Goal: Task Accomplishment & Management: Complete application form

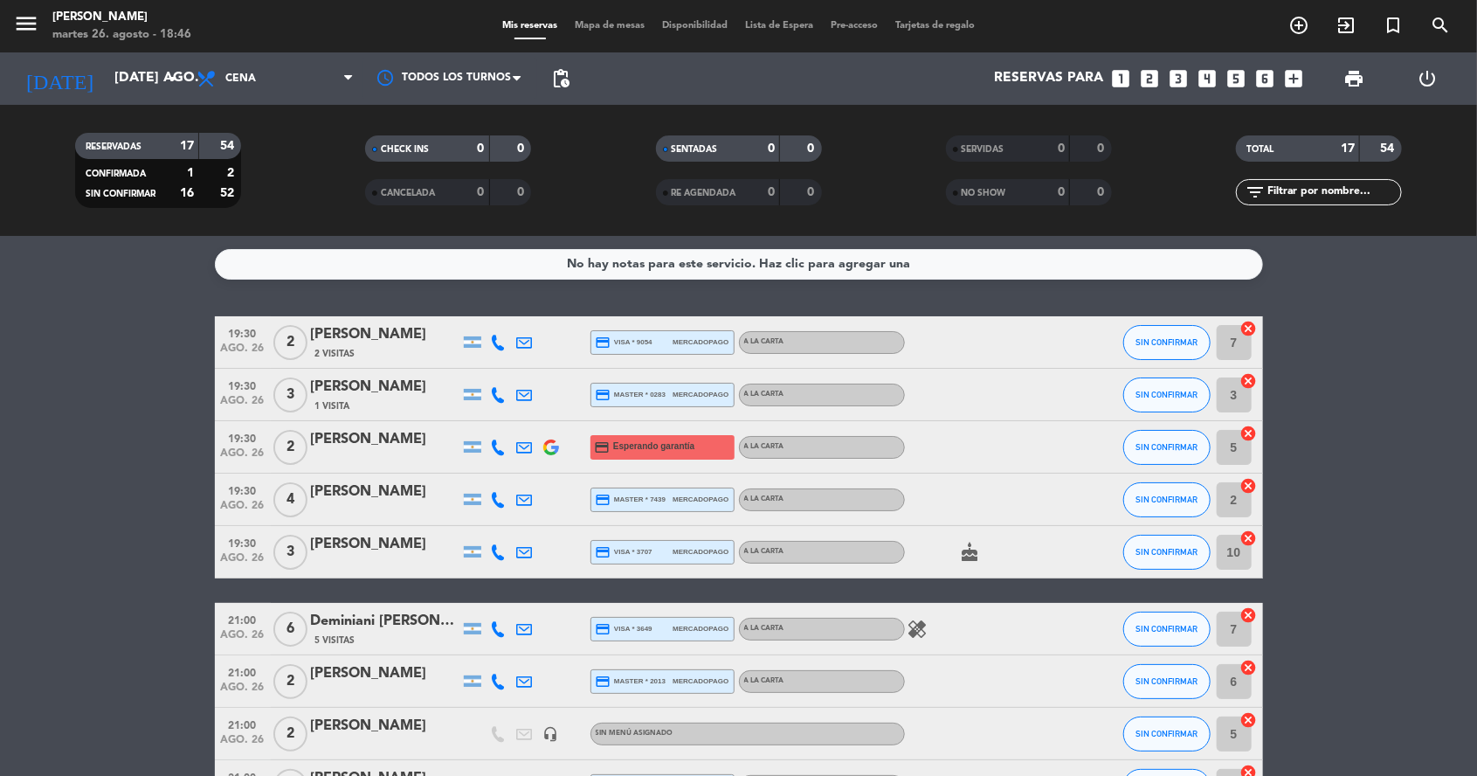
click at [1155, 77] on icon "looks_two" at bounding box center [1149, 78] width 23 height 23
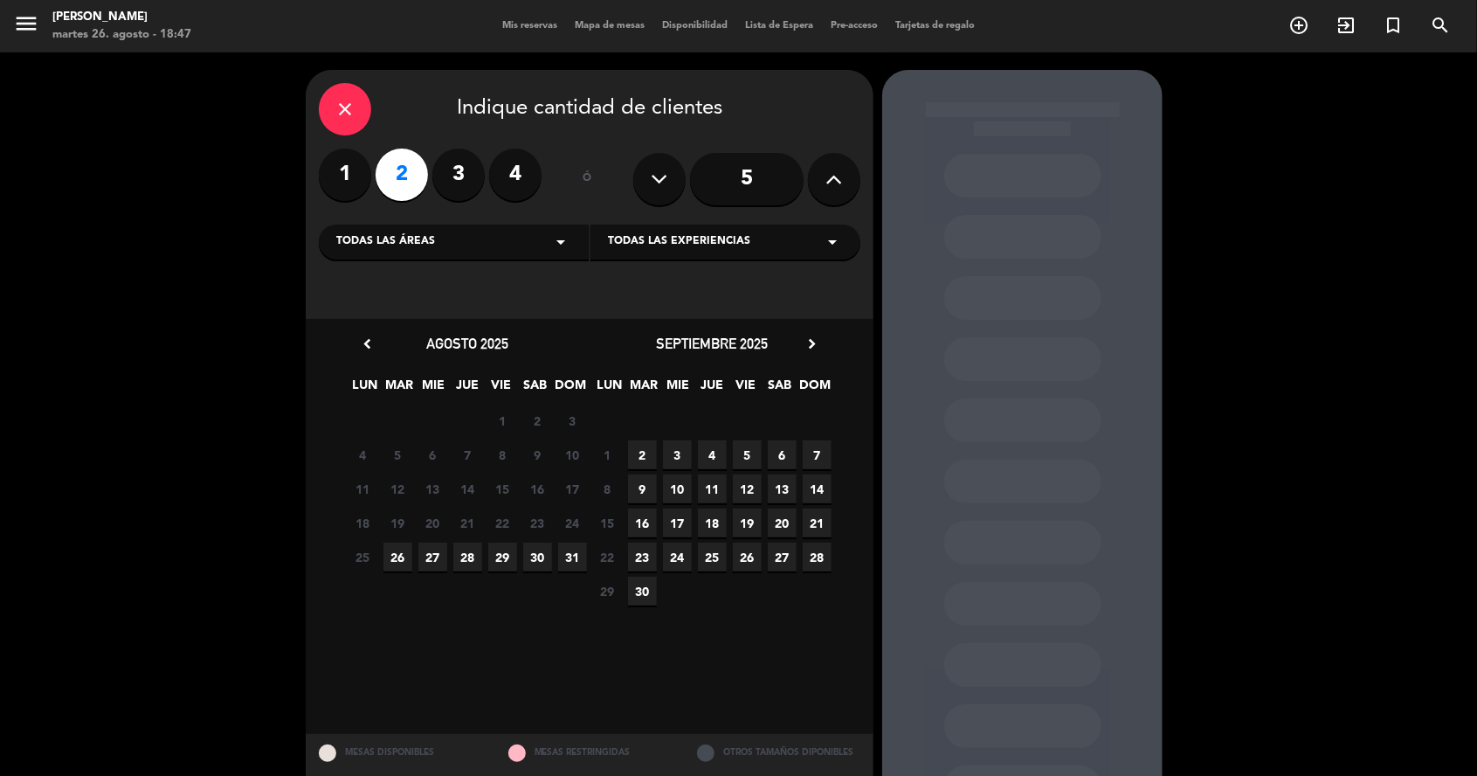
click at [390, 563] on span "26" at bounding box center [397, 556] width 29 height 29
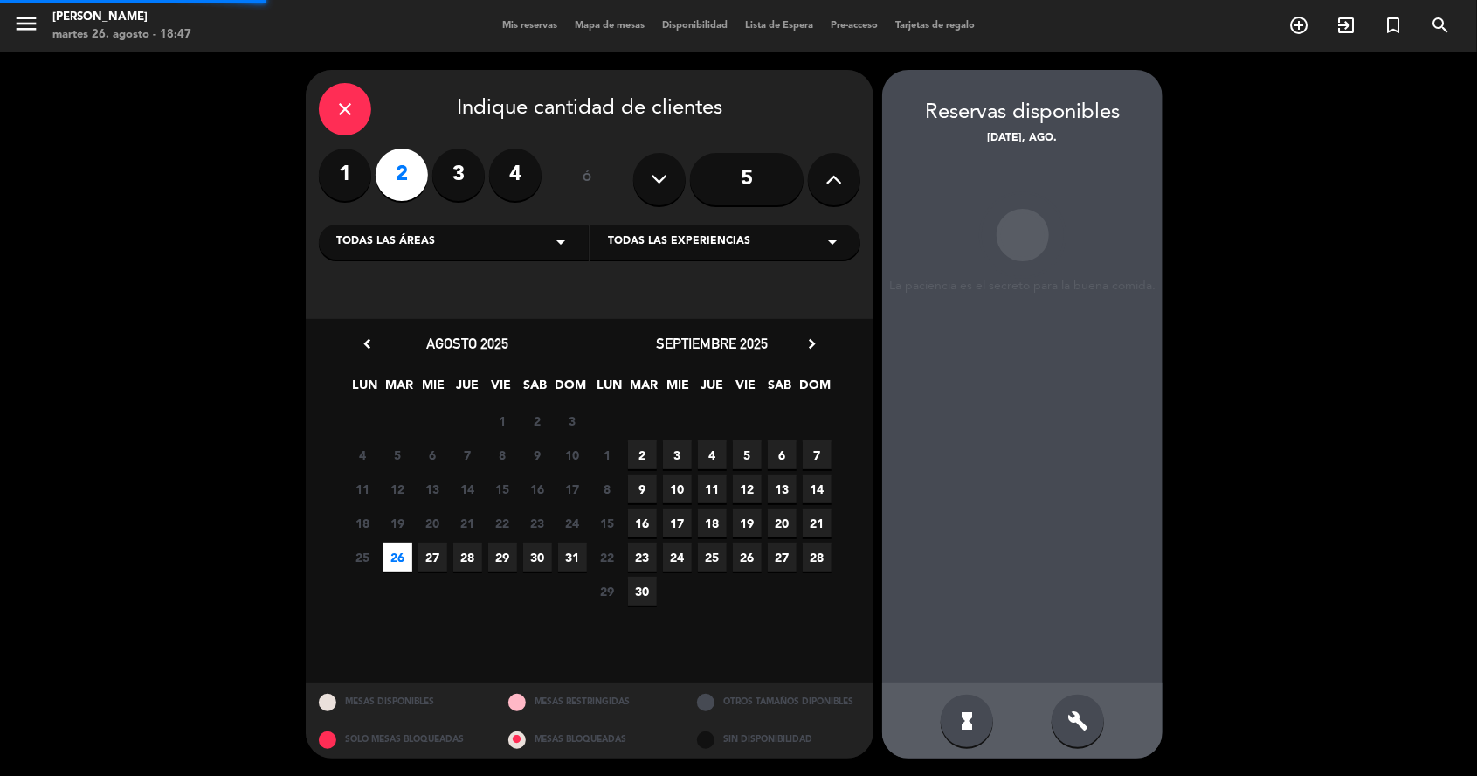
scroll to position [70, 0]
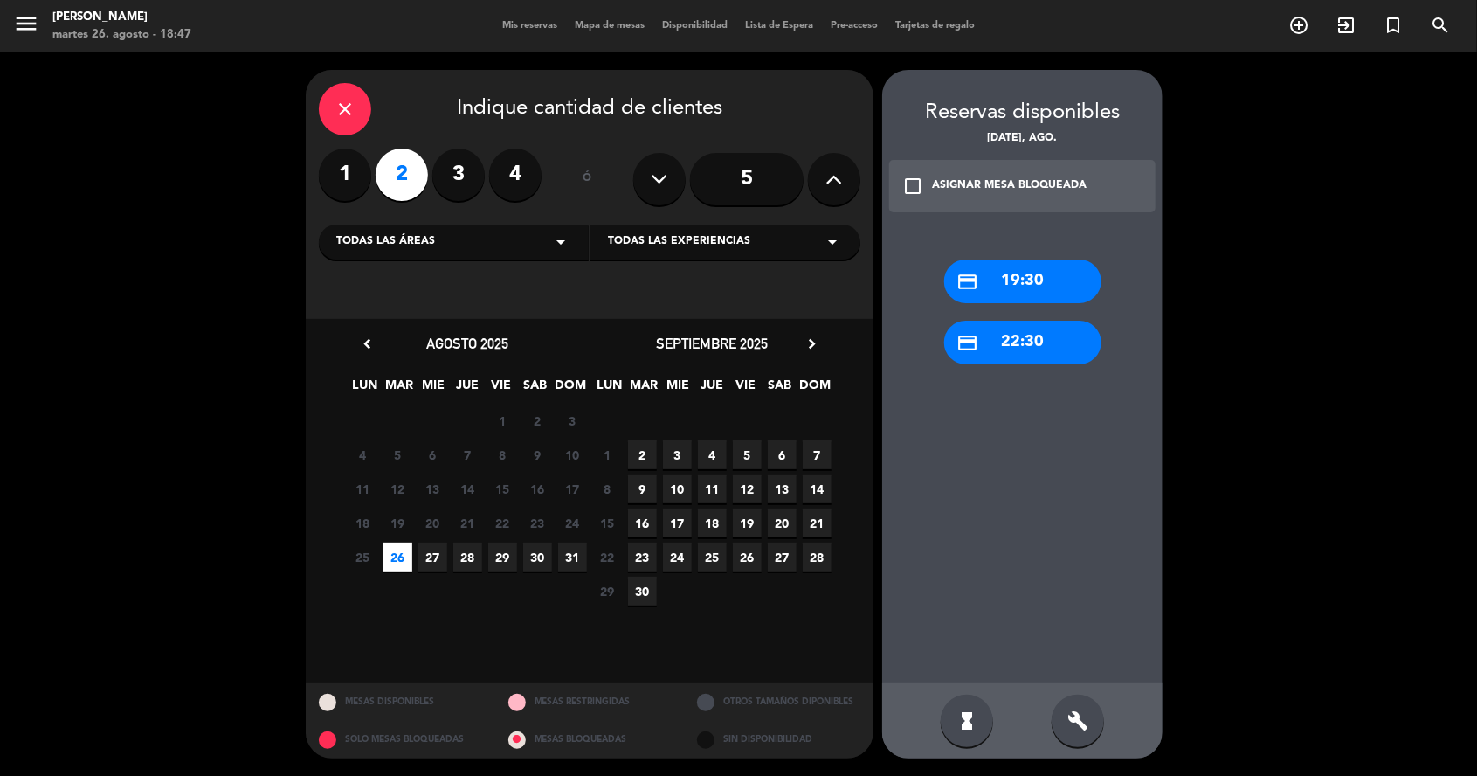
click at [342, 99] on icon "close" at bounding box center [345, 109] width 21 height 21
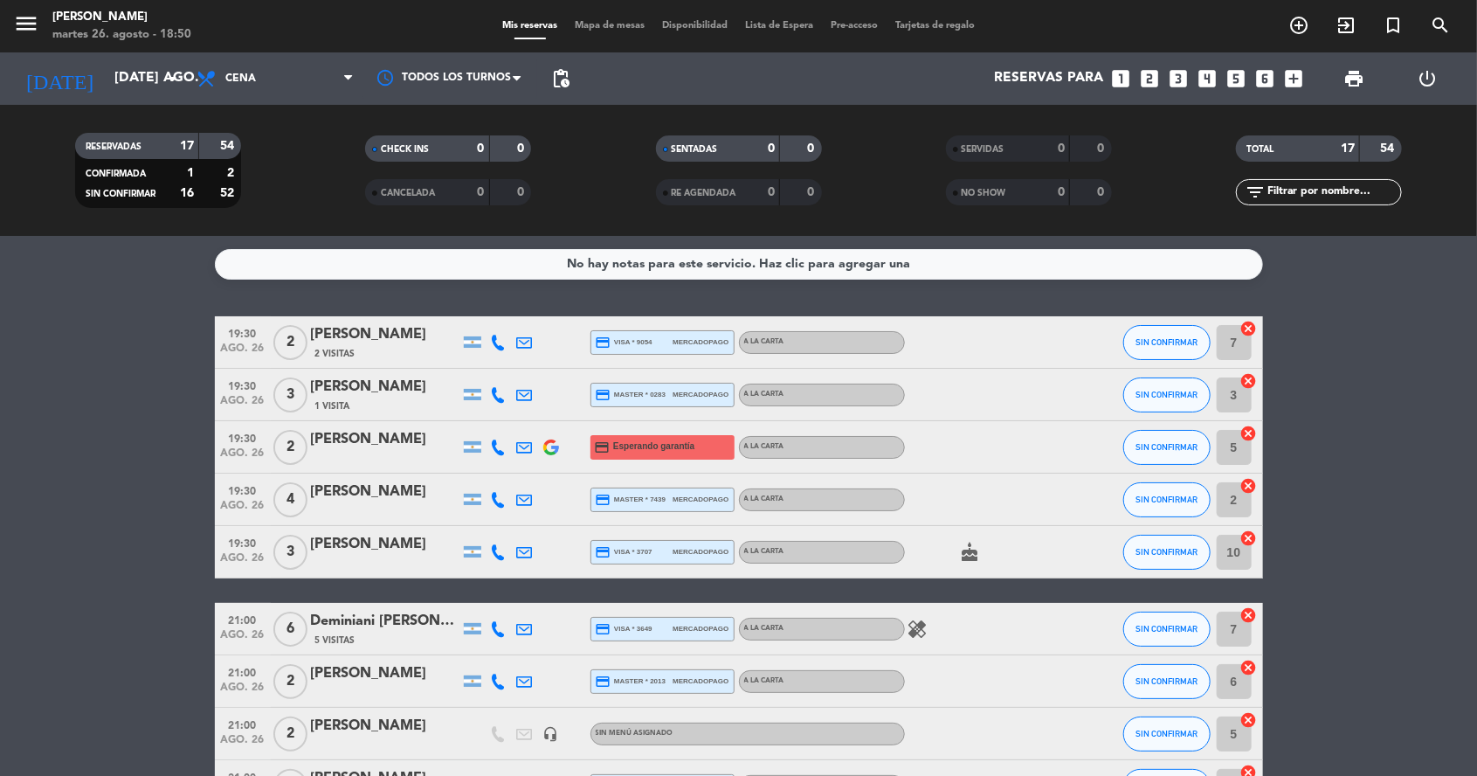
click at [25, 35] on icon "menu" at bounding box center [26, 23] width 26 height 26
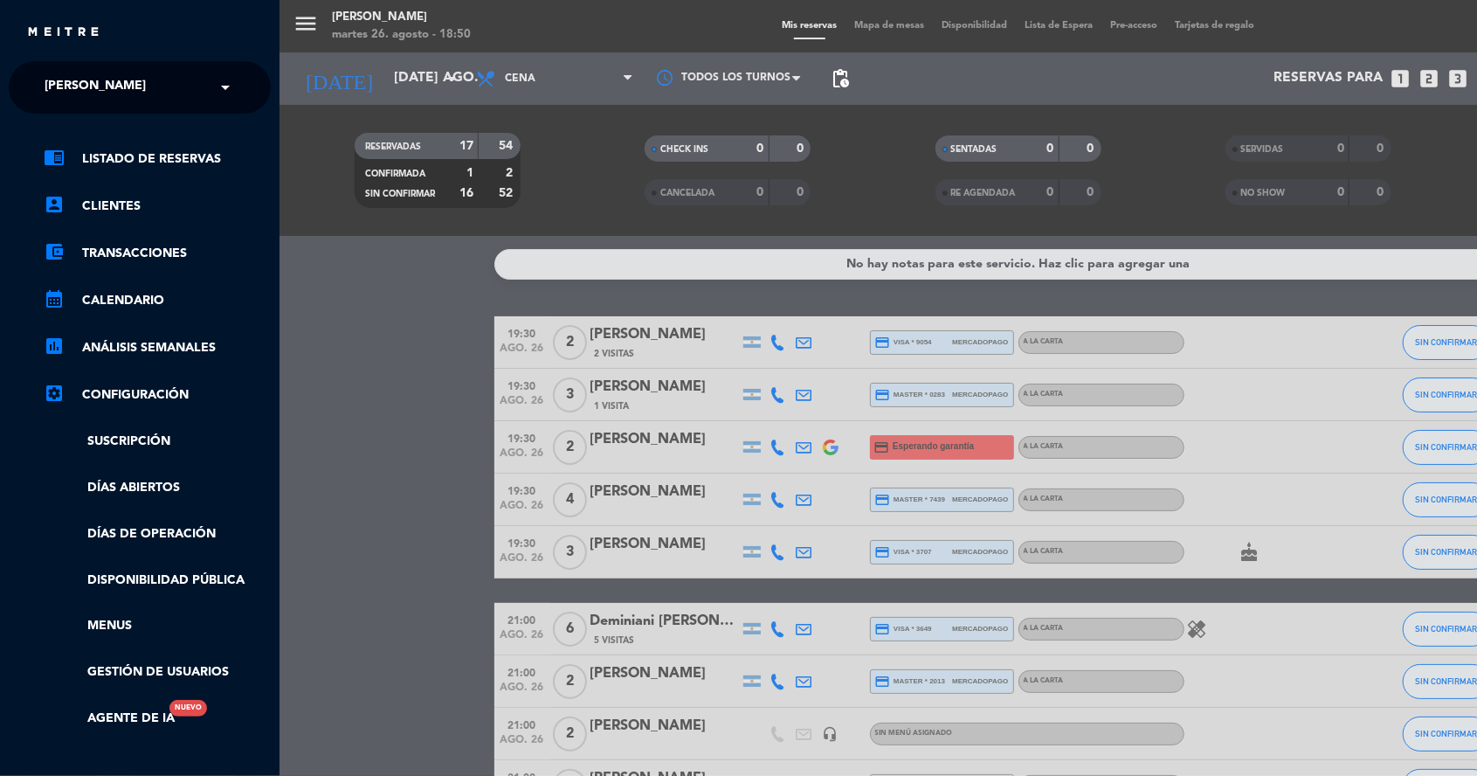
click at [107, 92] on span "[PERSON_NAME]" at bounding box center [95, 87] width 101 height 37
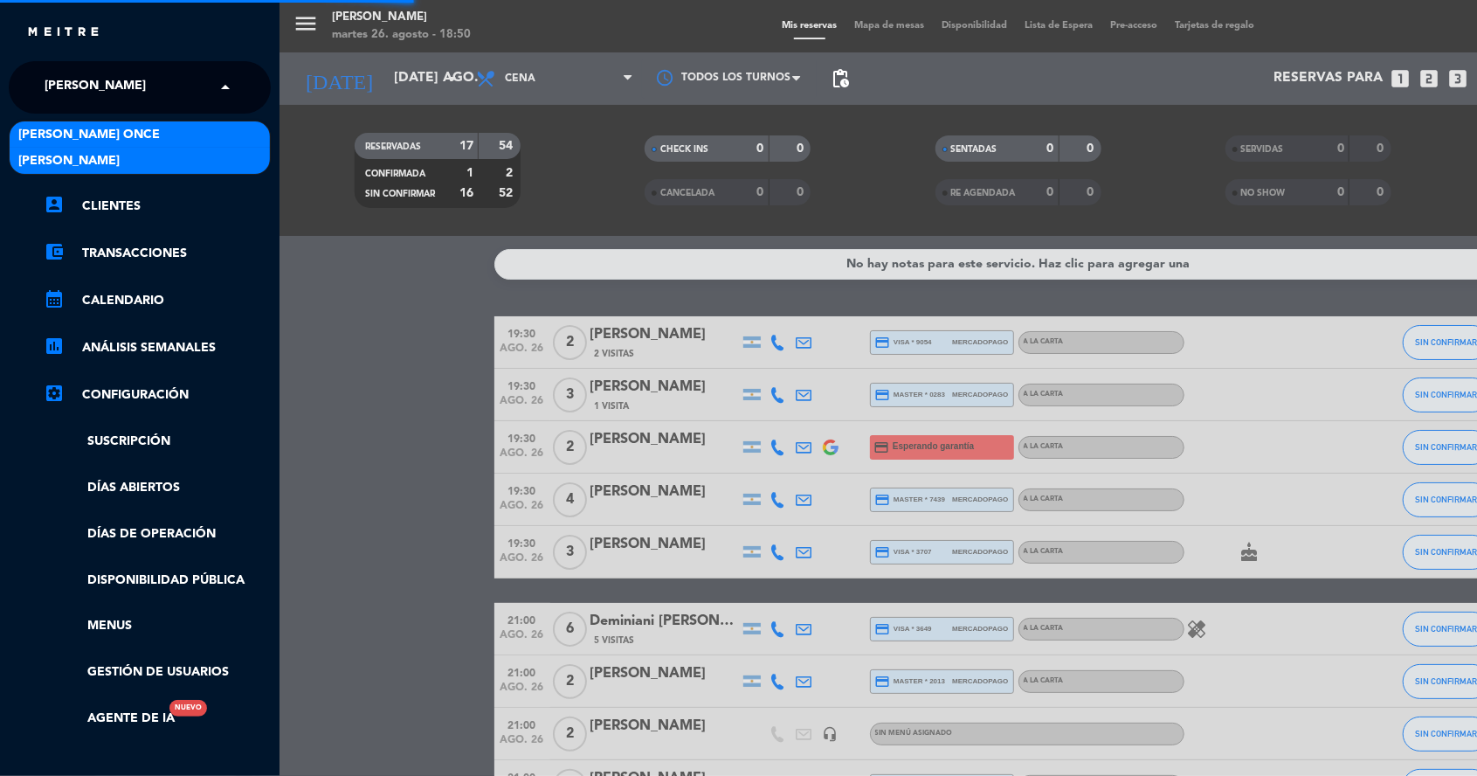
click at [169, 128] on div "[PERSON_NAME] Once" at bounding box center [140, 134] width 260 height 26
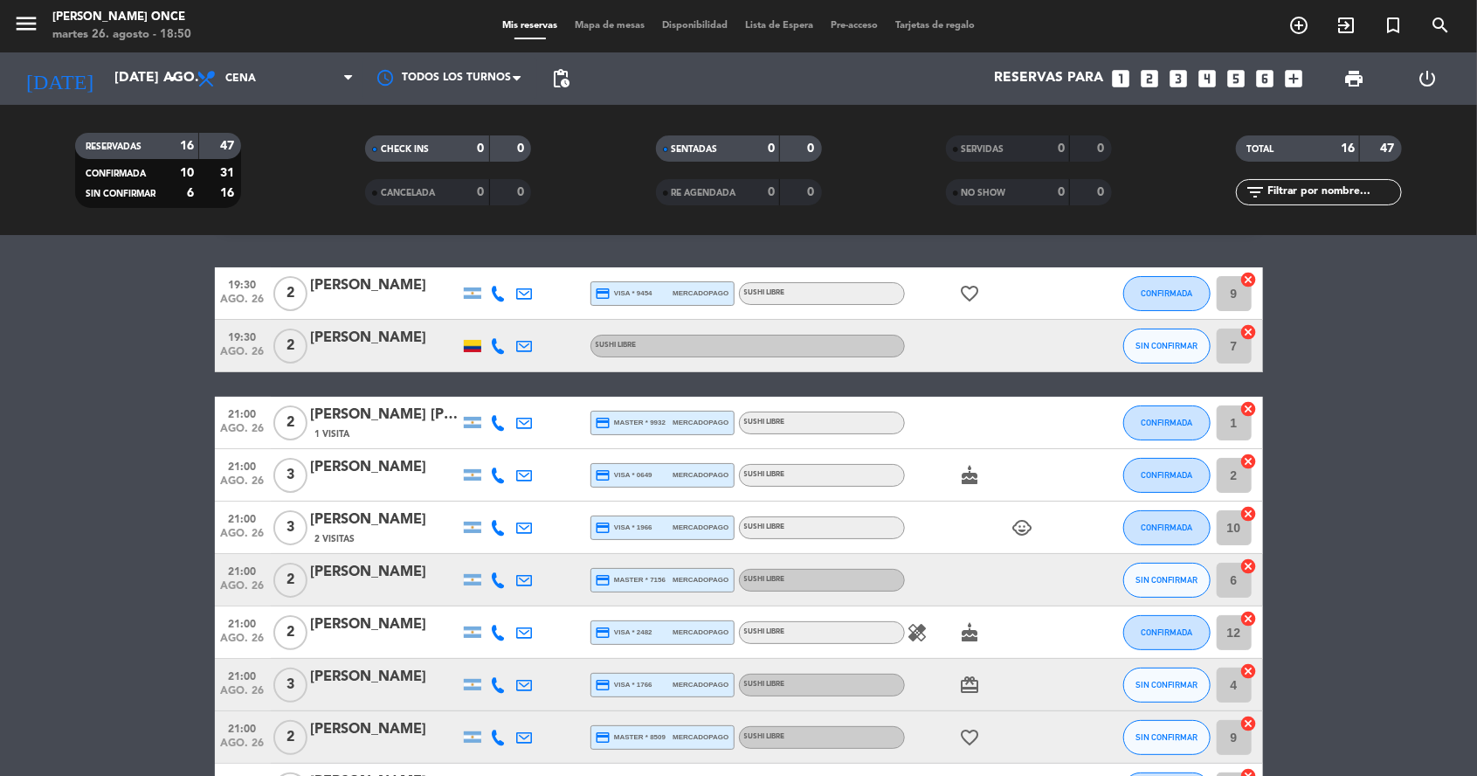
scroll to position [40, 0]
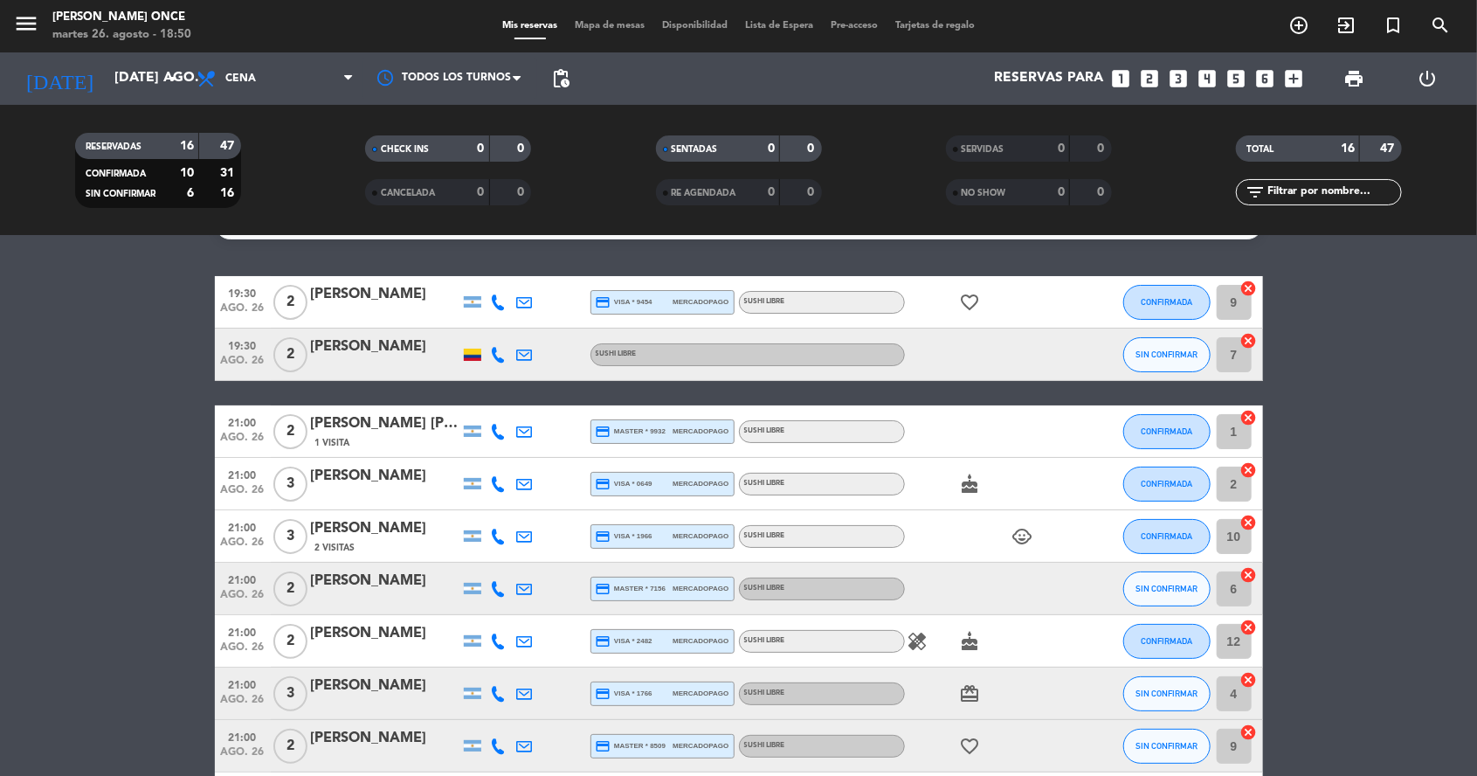
click at [1150, 80] on icon "looks_two" at bounding box center [1149, 78] width 23 height 23
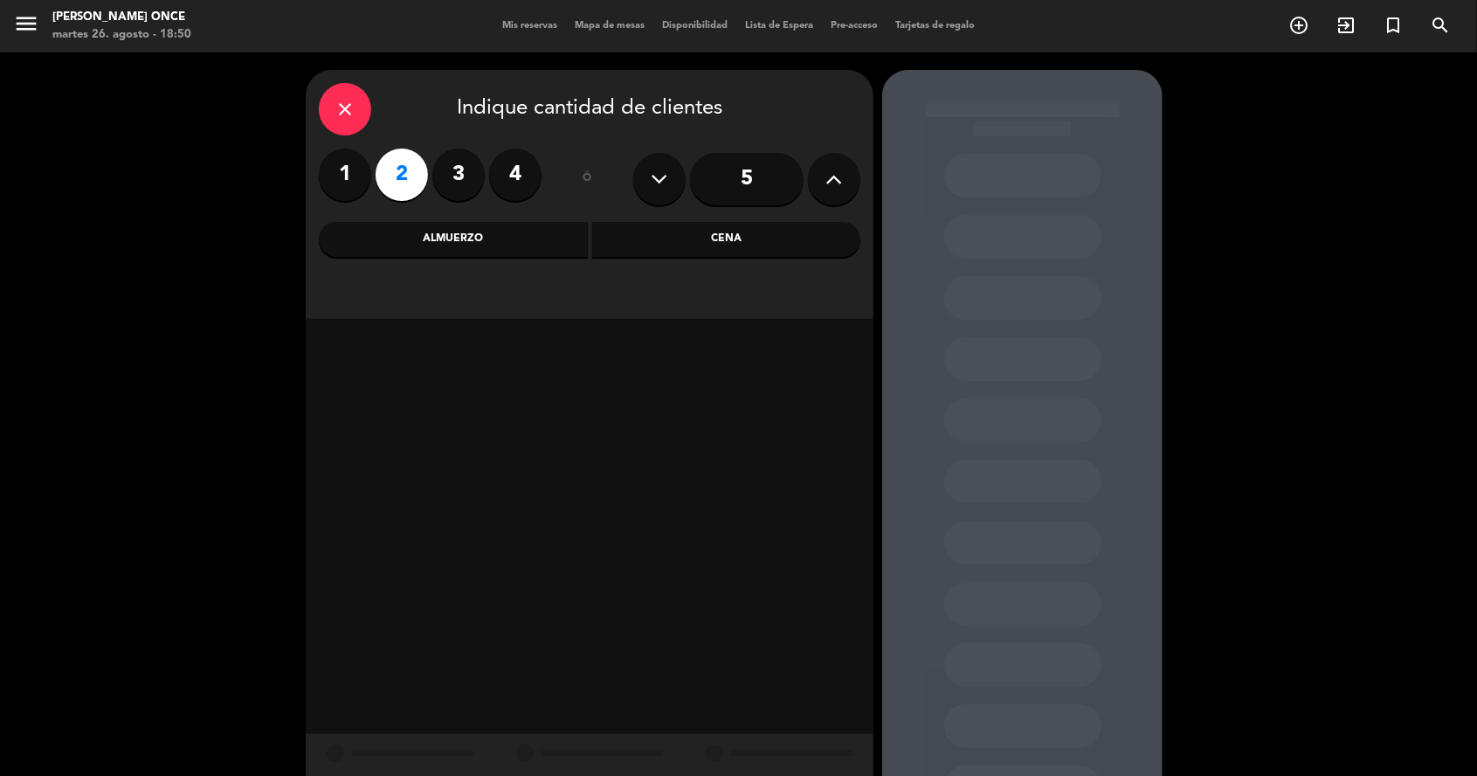
click at [686, 238] on div "Cena" at bounding box center [726, 239] width 269 height 35
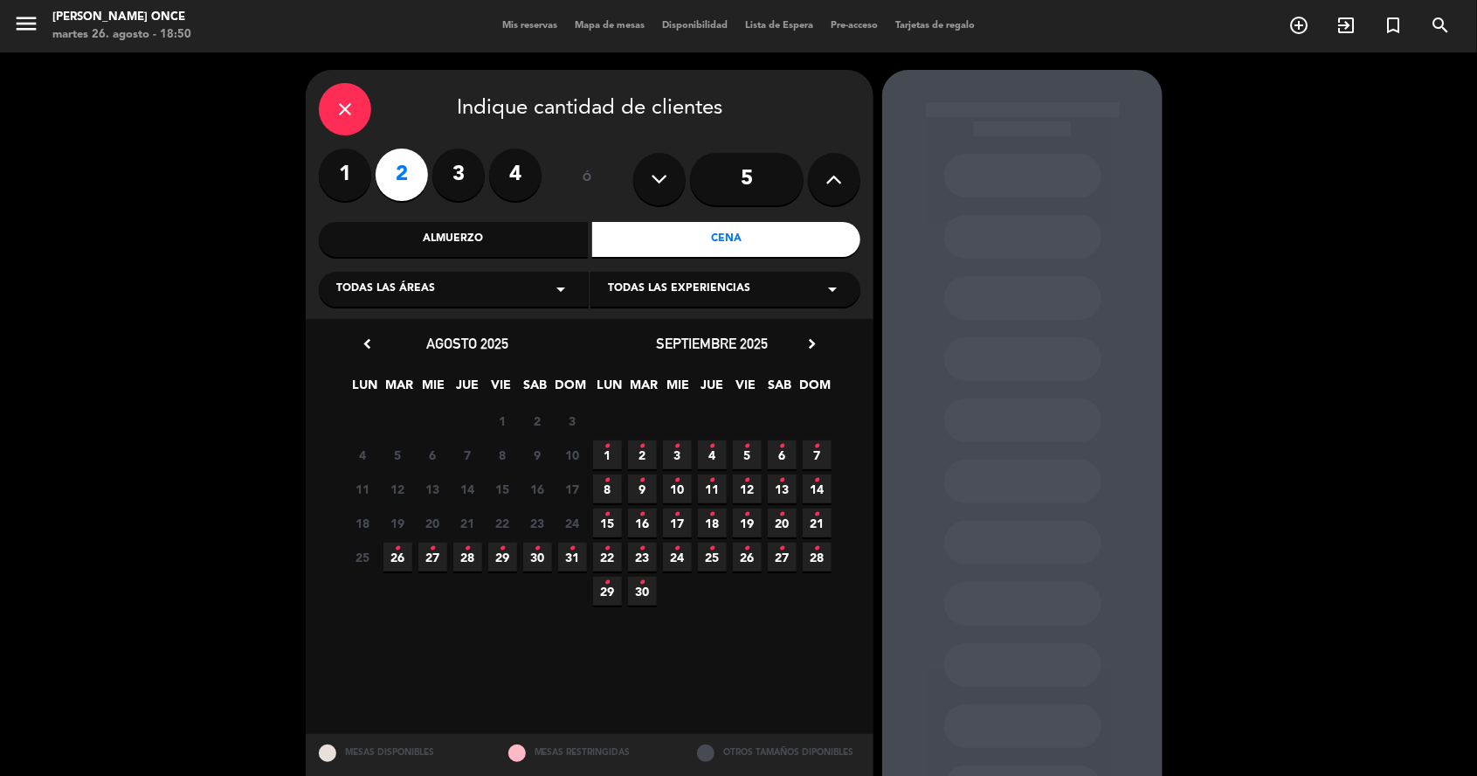
click at [398, 559] on icon "•" at bounding box center [398, 549] width 6 height 28
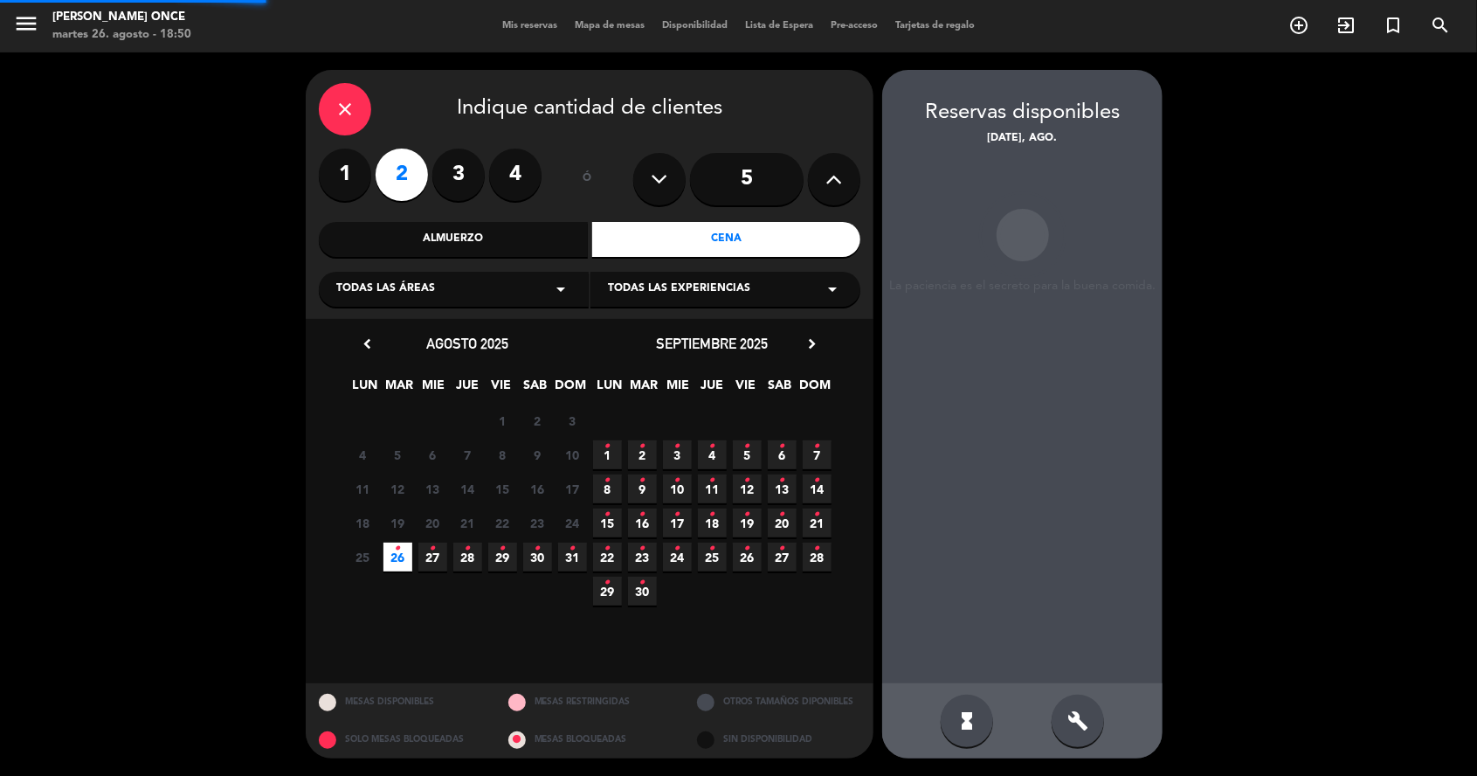
scroll to position [70, 0]
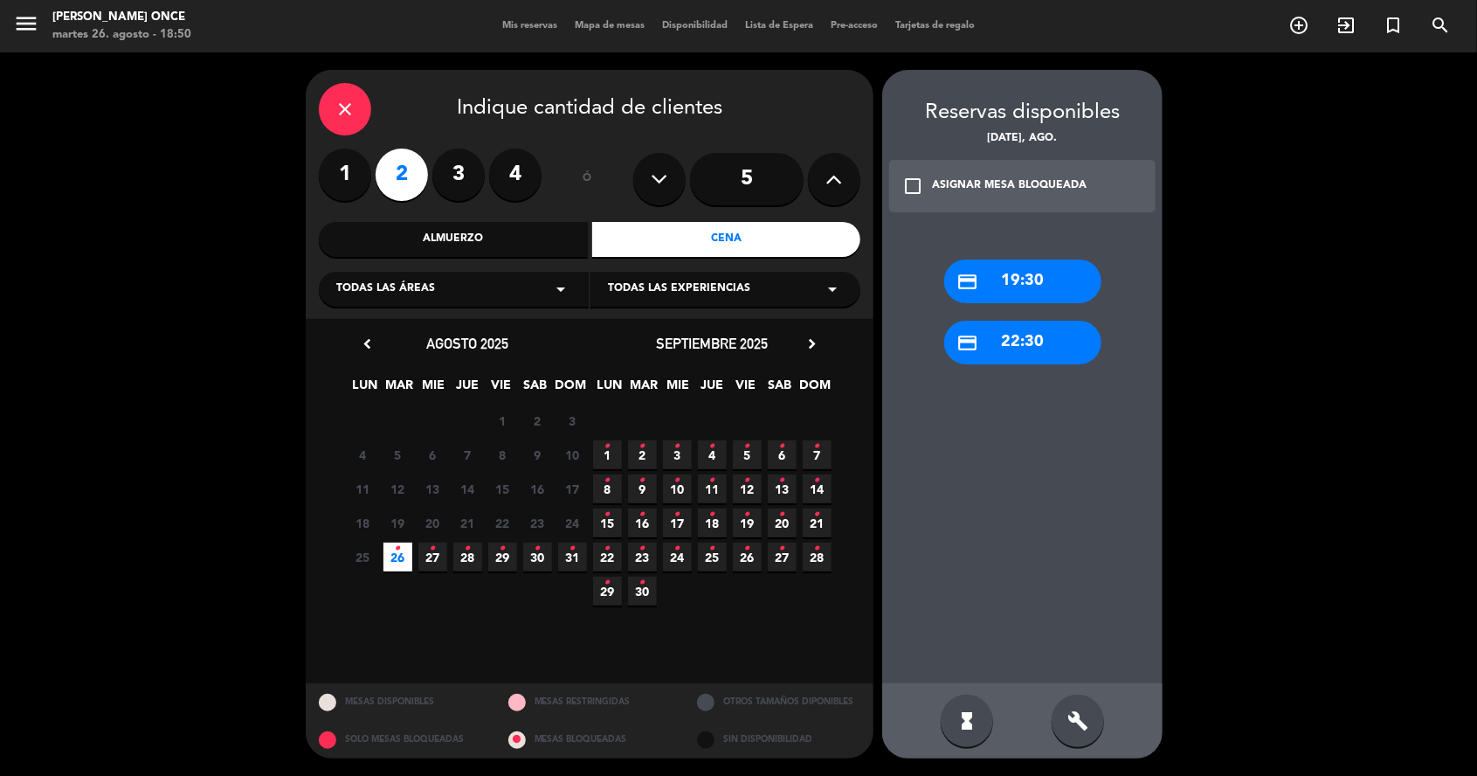
click at [339, 99] on icon "close" at bounding box center [345, 109] width 21 height 21
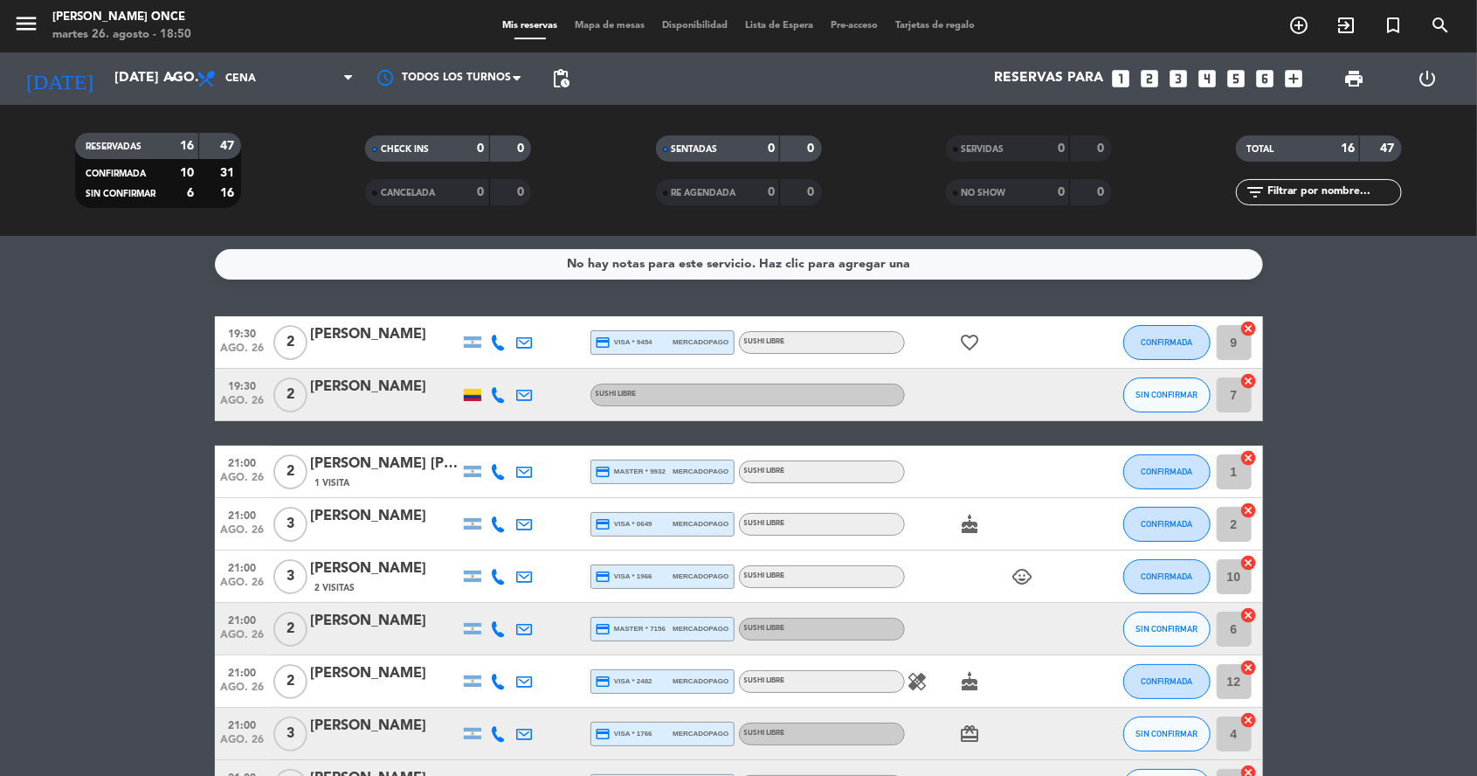
click at [31, 32] on icon "menu" at bounding box center [26, 23] width 26 height 26
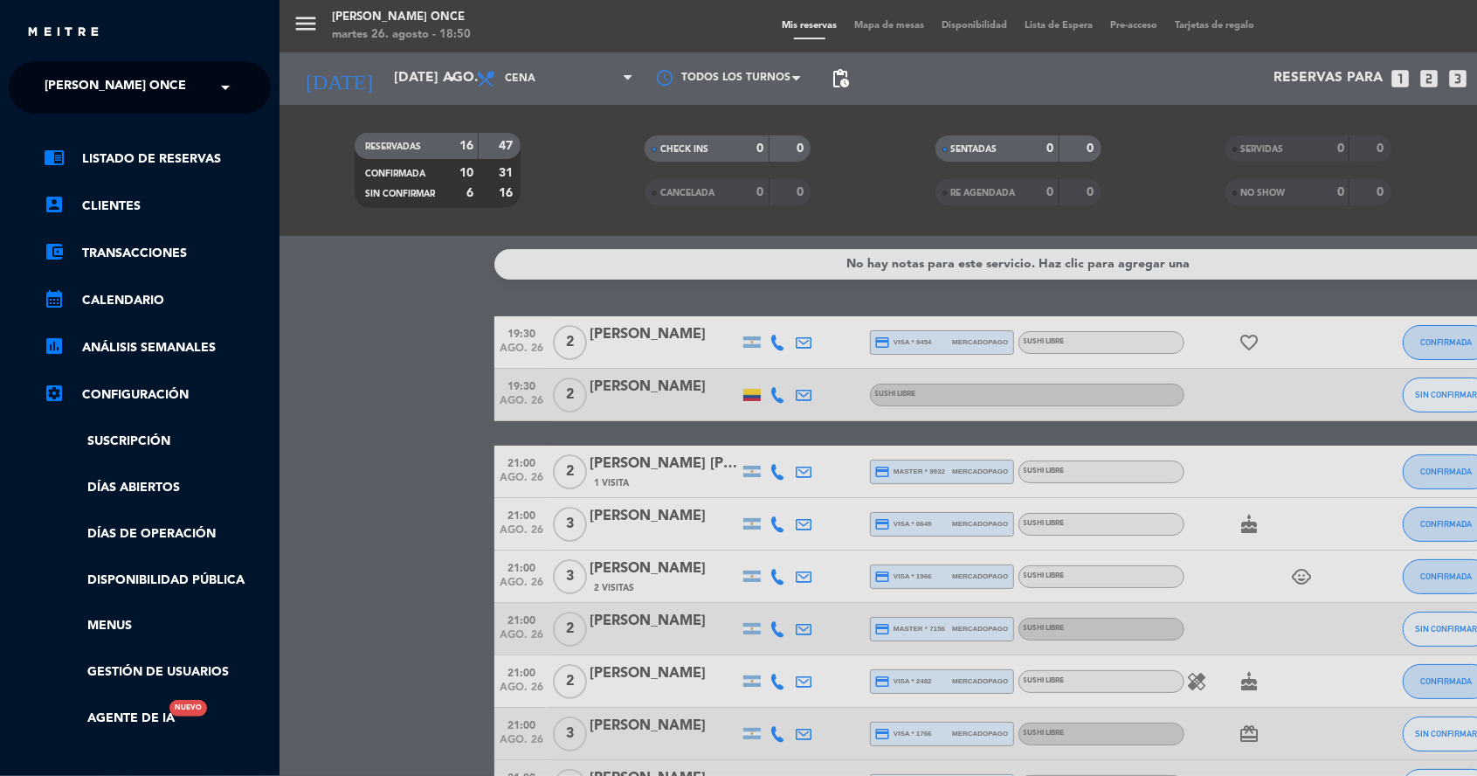
click at [146, 95] on div "× Sushikoi Once" at bounding box center [125, 87] width 175 height 37
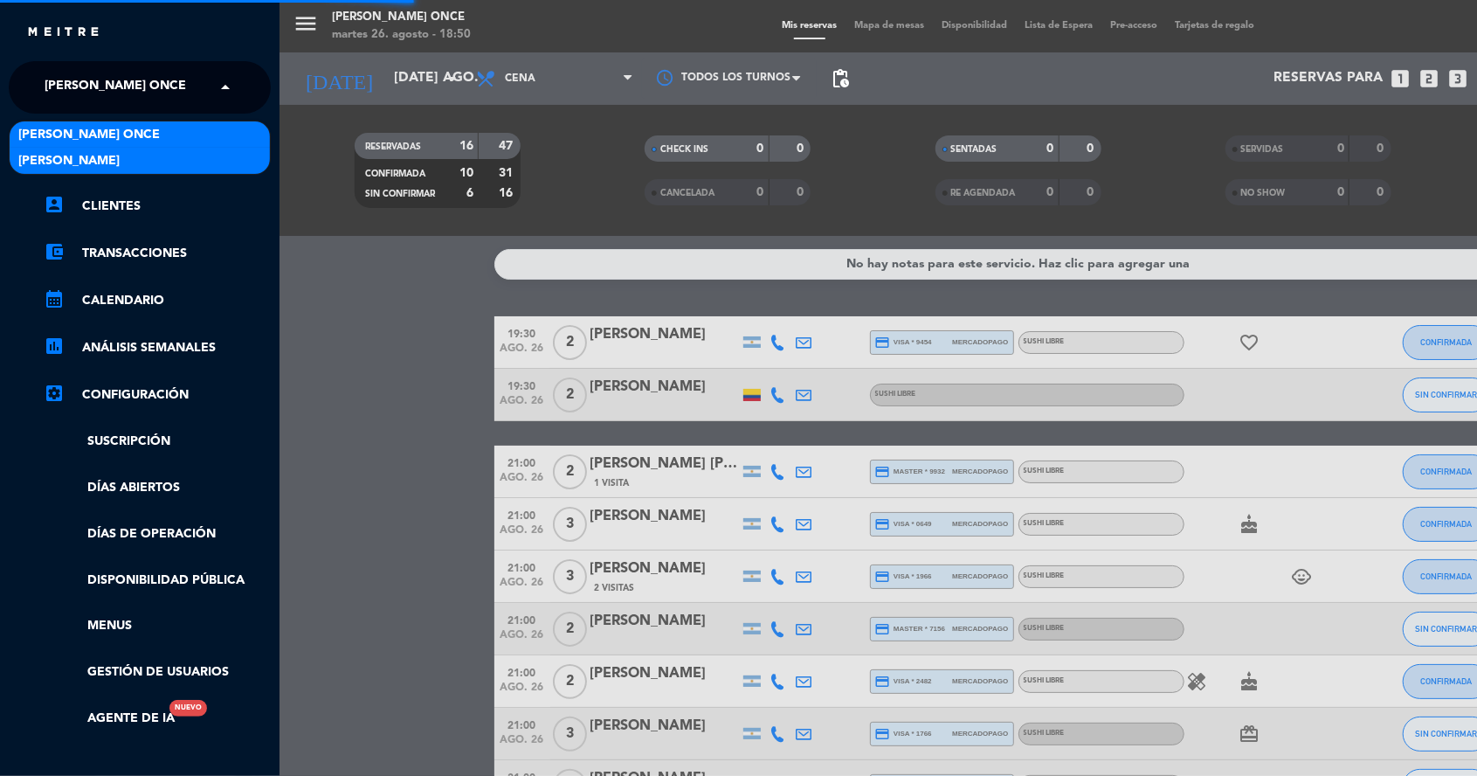
click at [155, 164] on div "[PERSON_NAME]" at bounding box center [140, 161] width 260 height 26
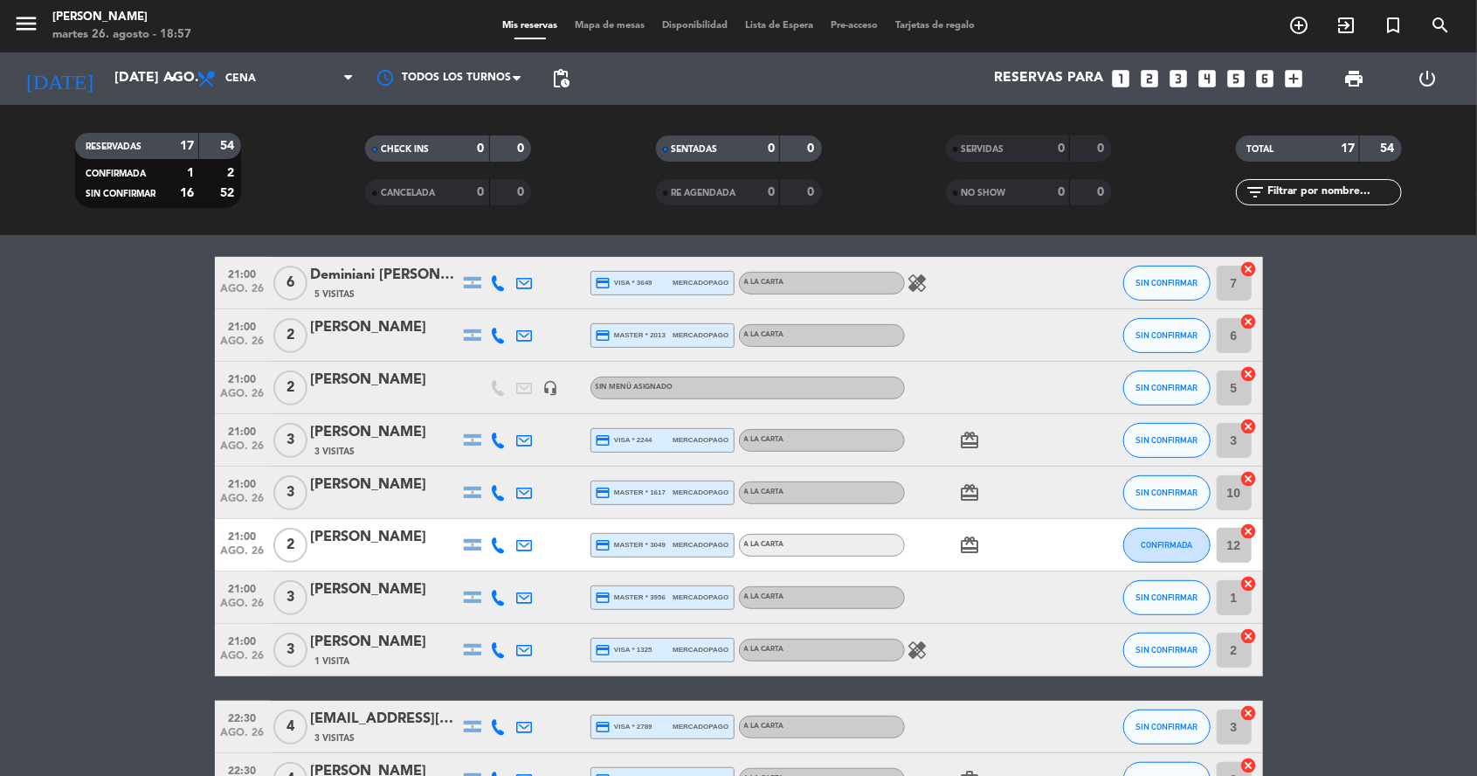
scroll to position [347, 0]
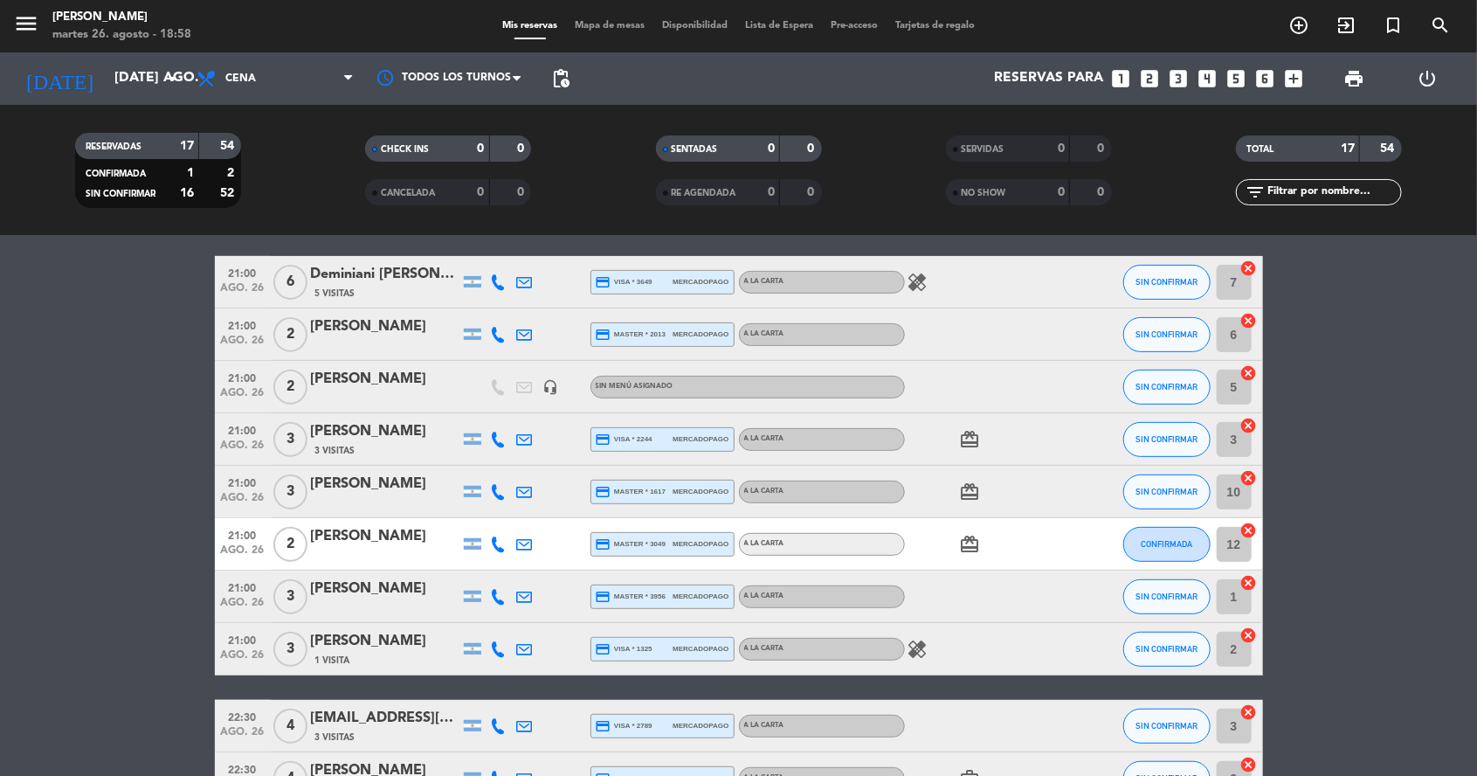
click at [1309, 23] on icon "search" at bounding box center [1298, 25] width 21 height 21
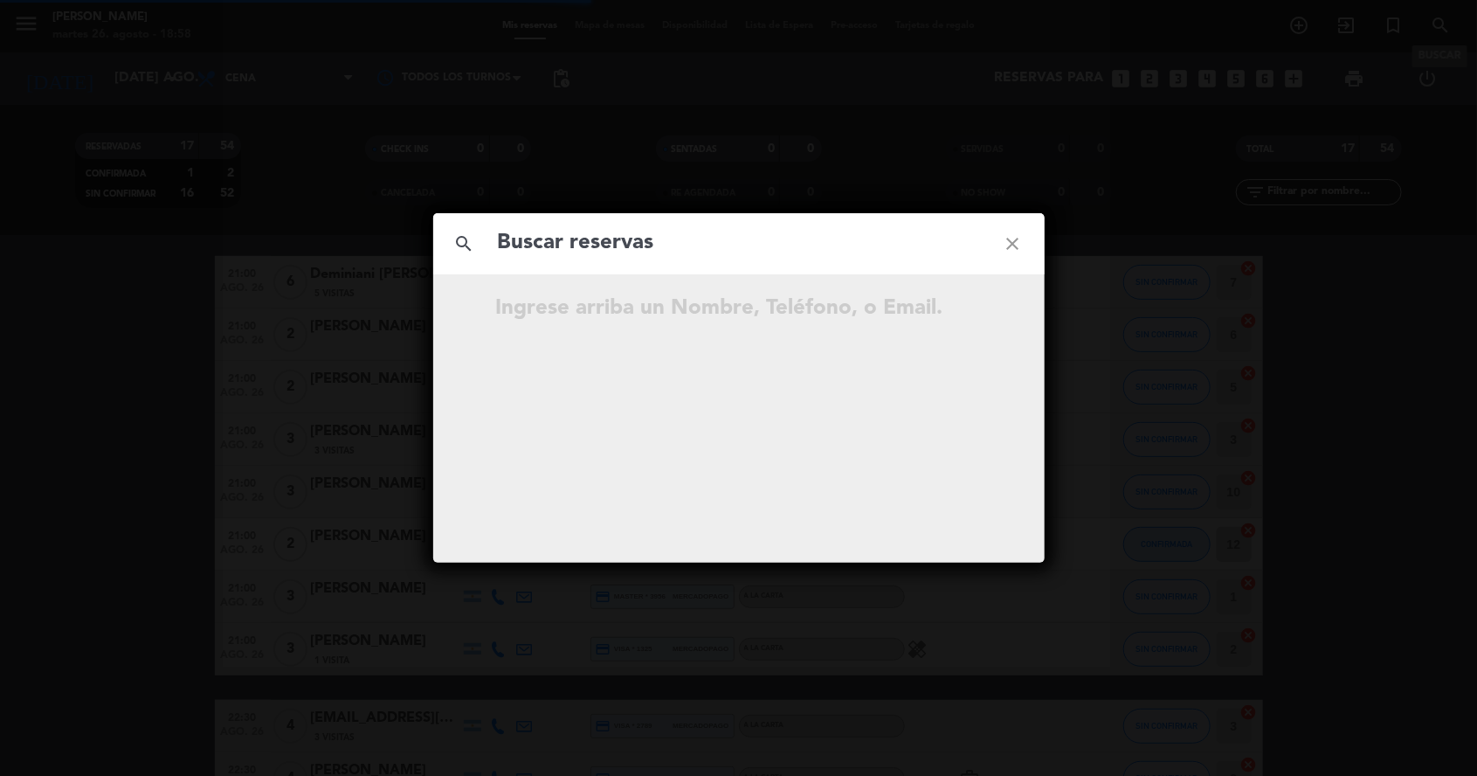
click at [531, 260] on input "text" at bounding box center [739, 243] width 486 height 36
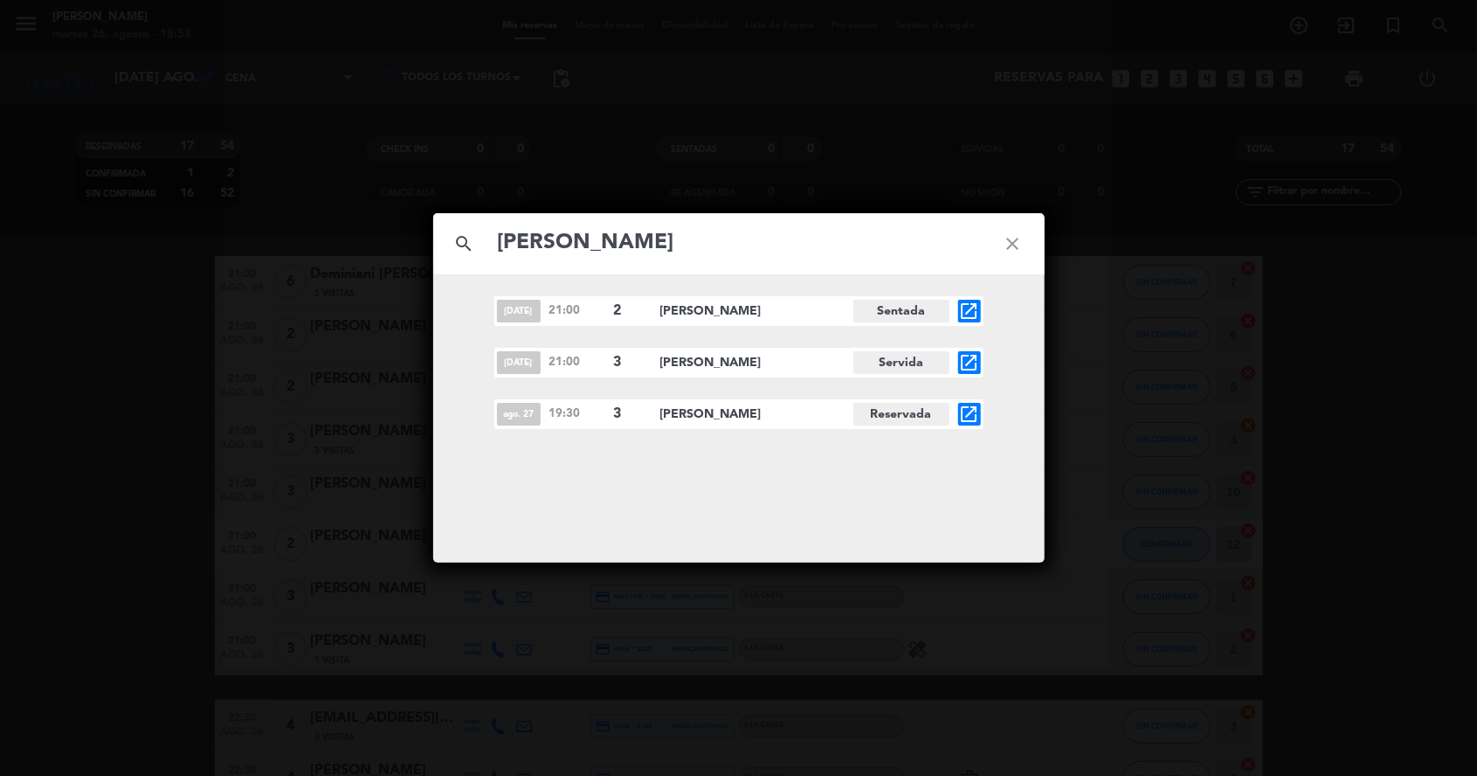
type input "[PERSON_NAME]"
click at [976, 419] on icon "open_in_new" at bounding box center [969, 414] width 21 height 21
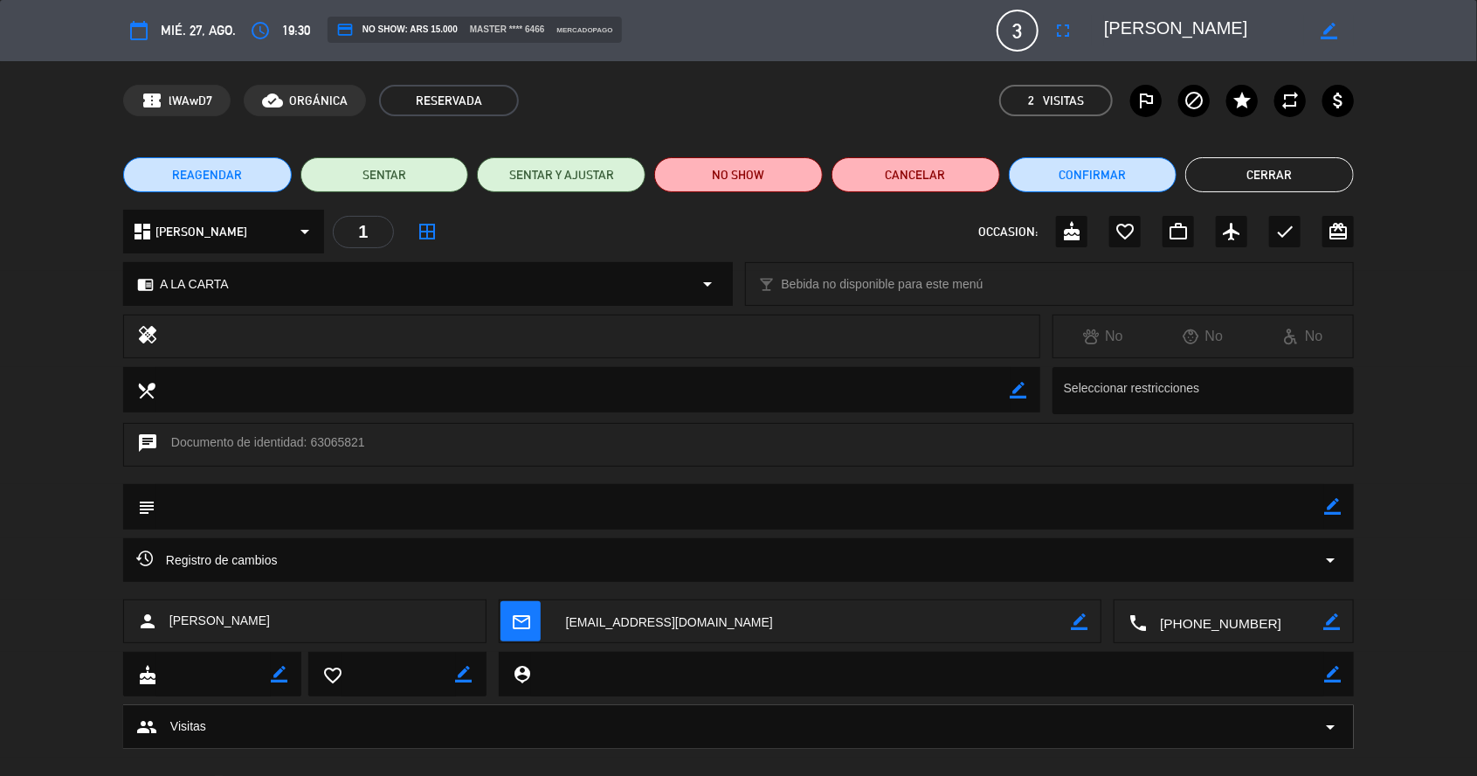
click at [1049, 24] on button "fullscreen" at bounding box center [1062, 30] width 31 height 31
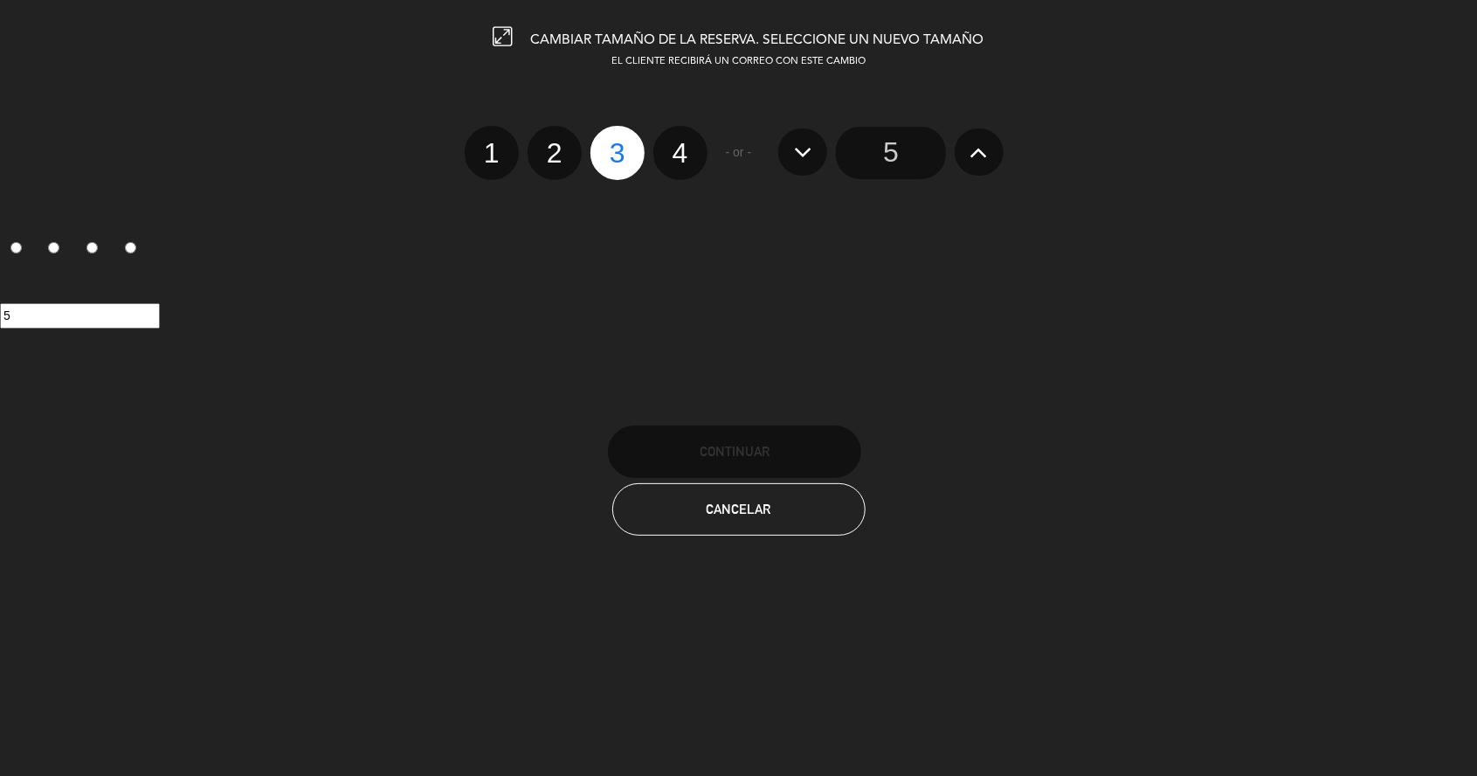
click at [682, 165] on label "4" at bounding box center [680, 153] width 54 height 54
click at [682, 143] on input "4" at bounding box center [678, 137] width 11 height 11
radio input "true"
radio input "false"
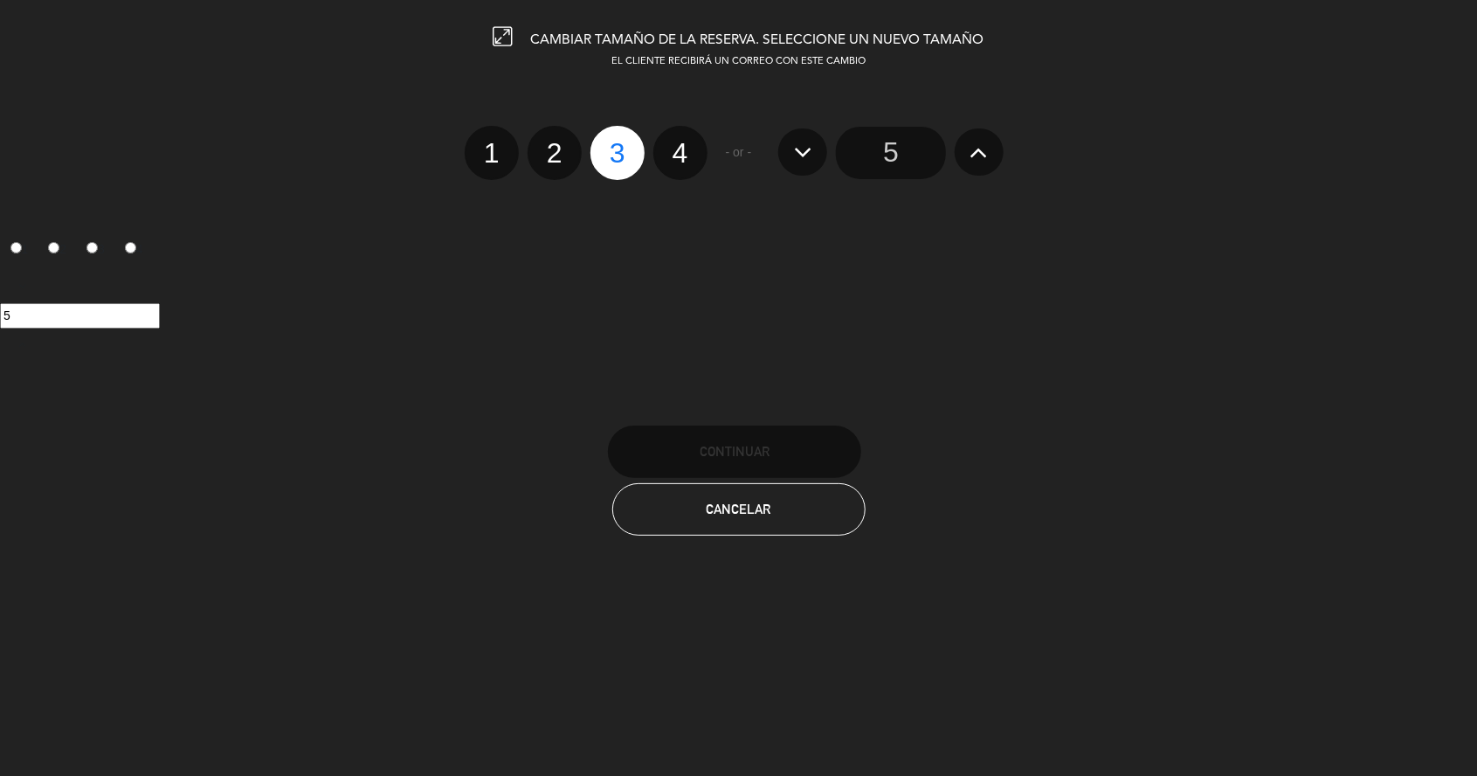
radio input "false"
radio input "true"
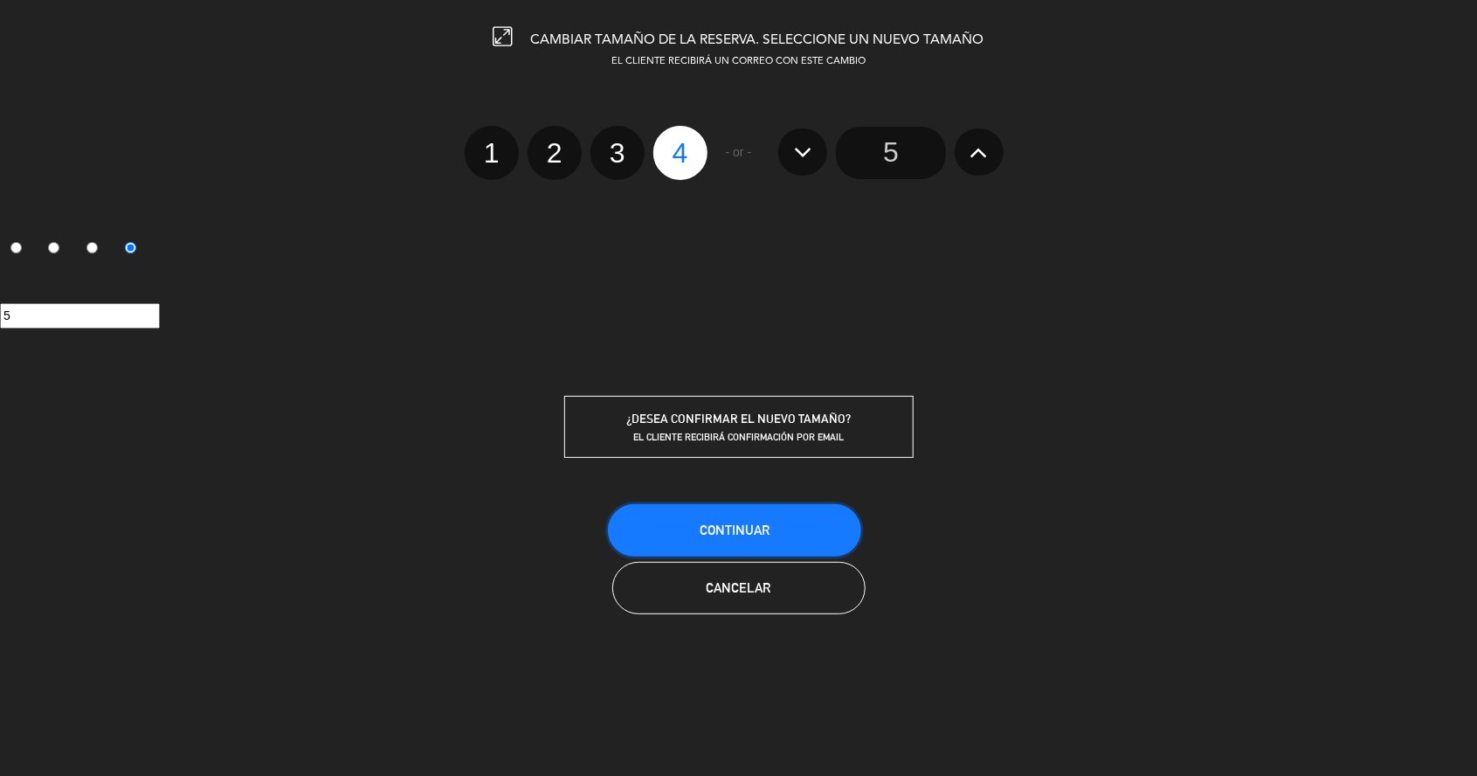
click at [692, 536] on button "Continuar" at bounding box center [734, 530] width 253 height 52
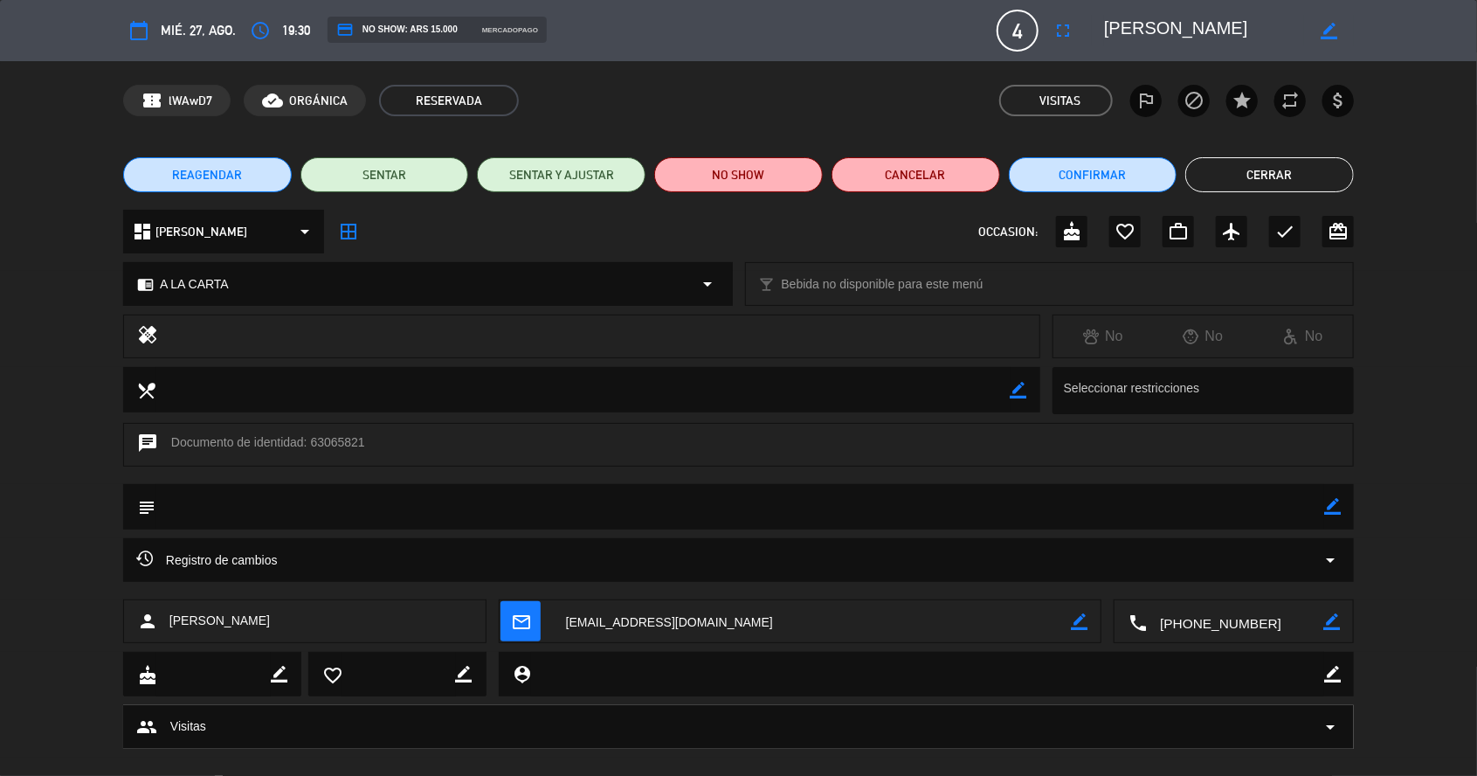
click at [1236, 176] on button "Cerrar" at bounding box center [1269, 174] width 169 height 35
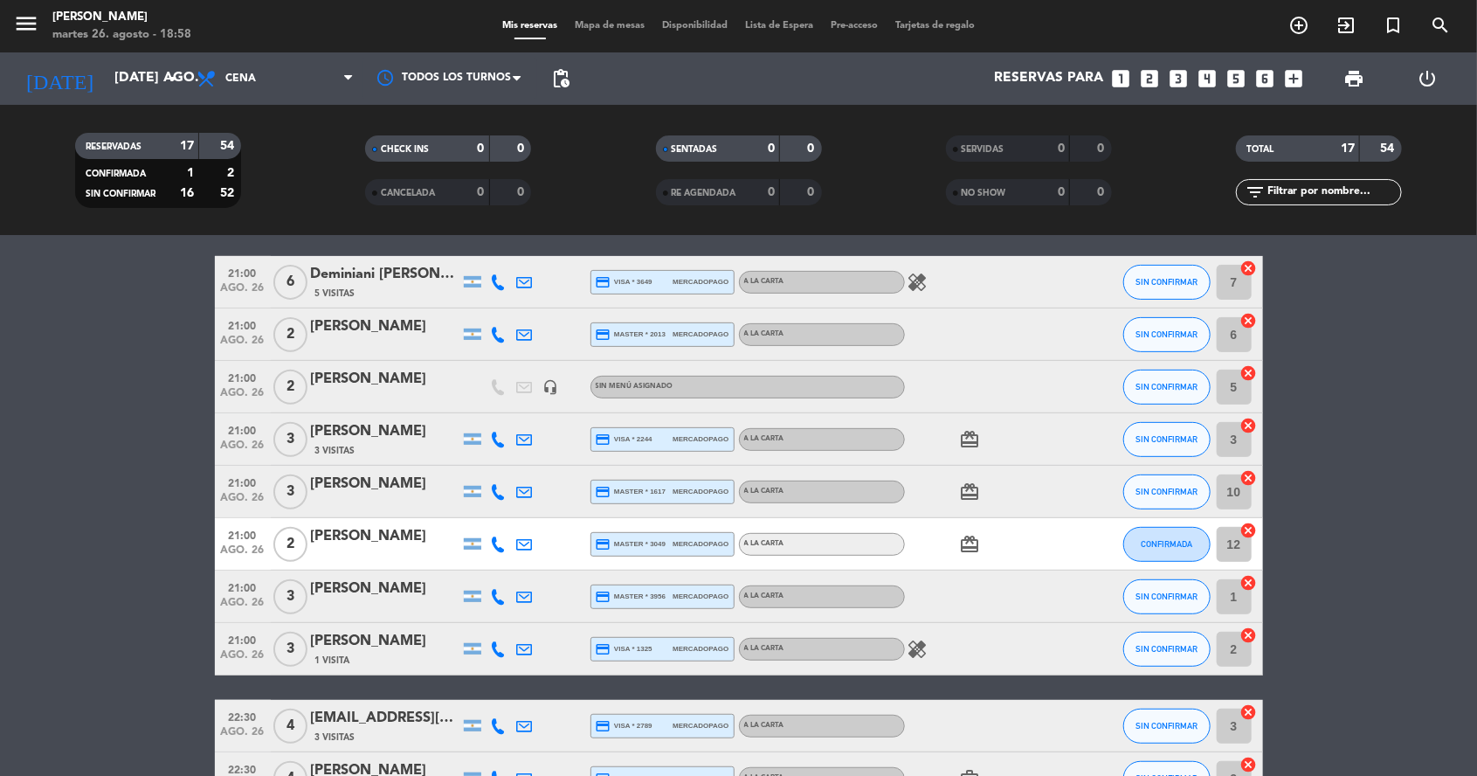
click at [30, 38] on button "menu" at bounding box center [26, 26] width 26 height 32
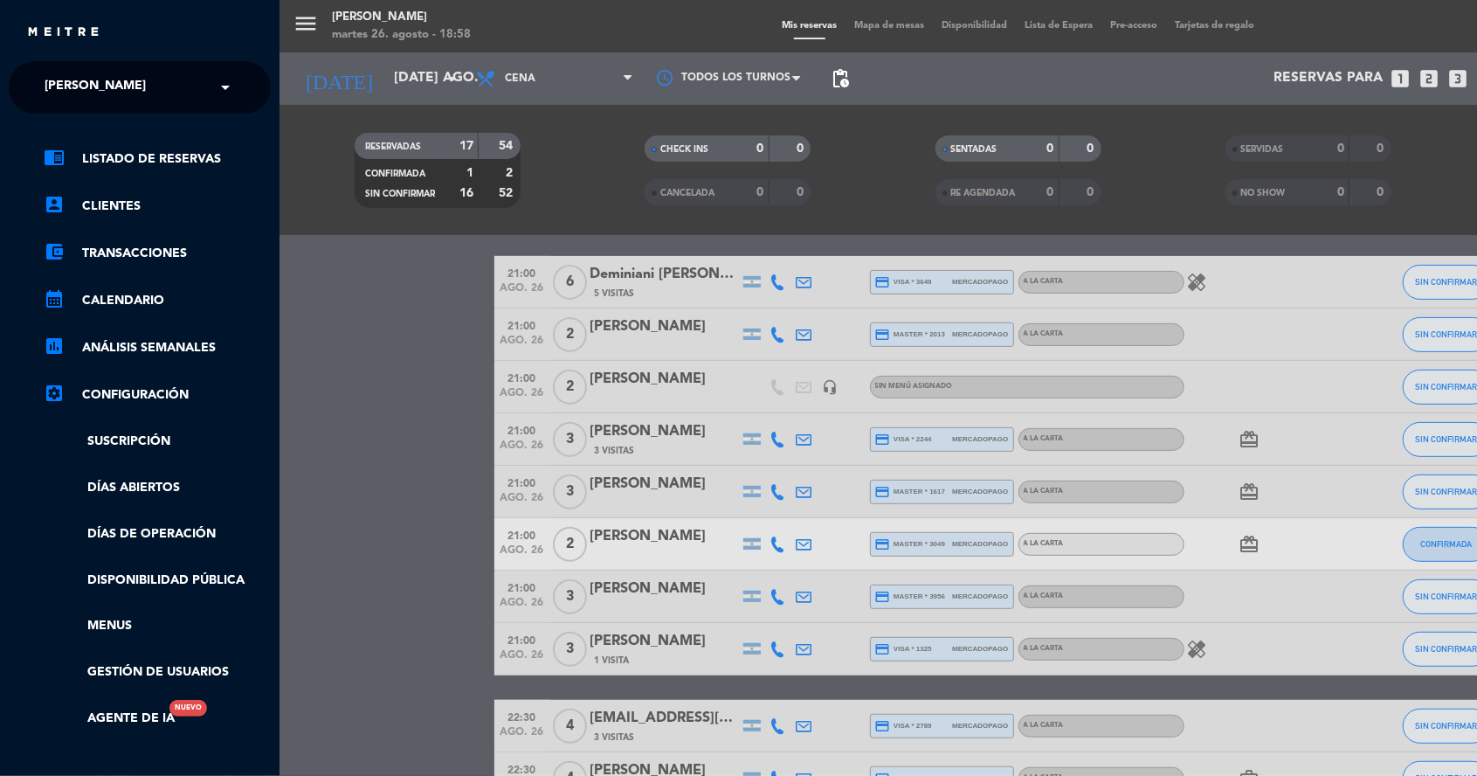
click at [119, 80] on span "[PERSON_NAME]" at bounding box center [95, 87] width 101 height 37
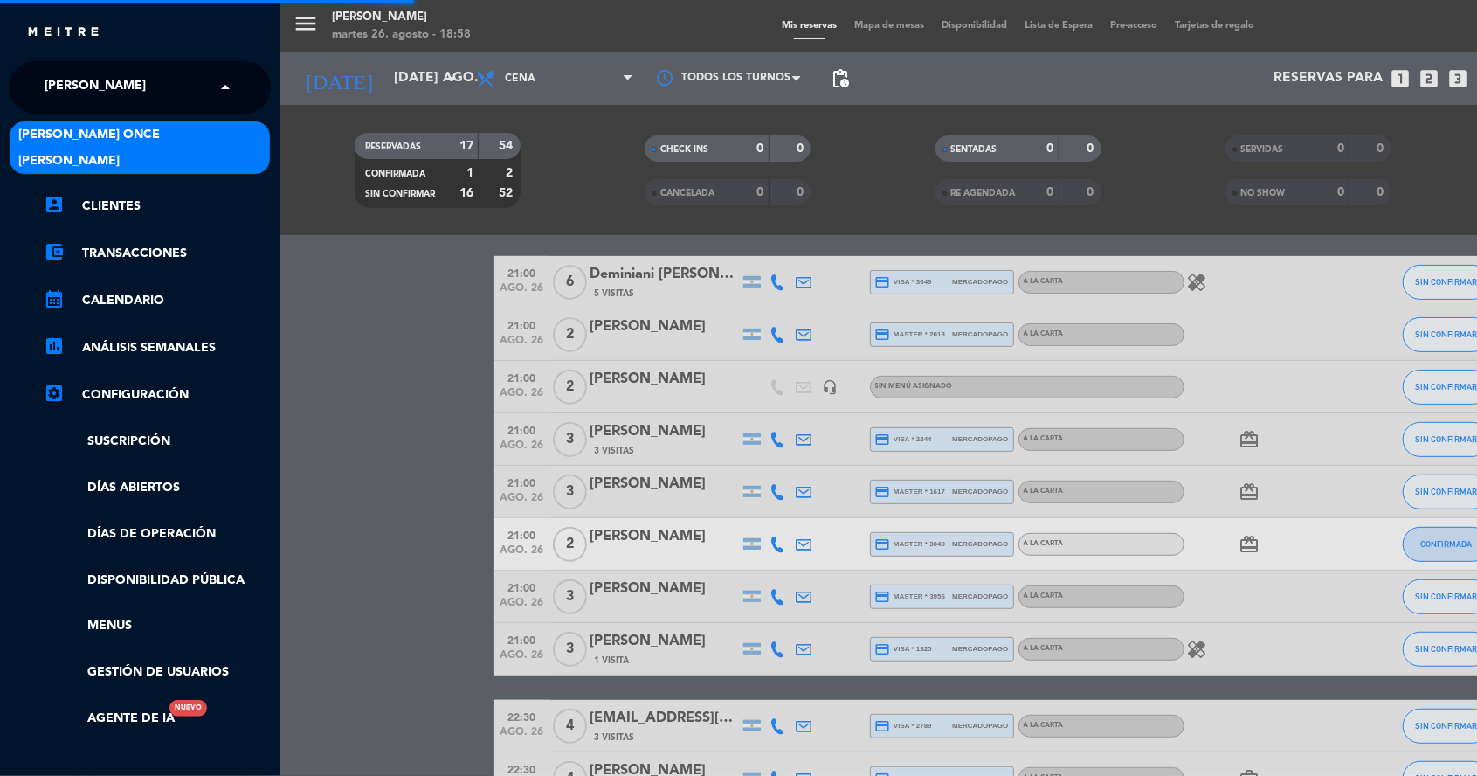
click at [154, 134] on div "[PERSON_NAME] Once" at bounding box center [140, 134] width 260 height 26
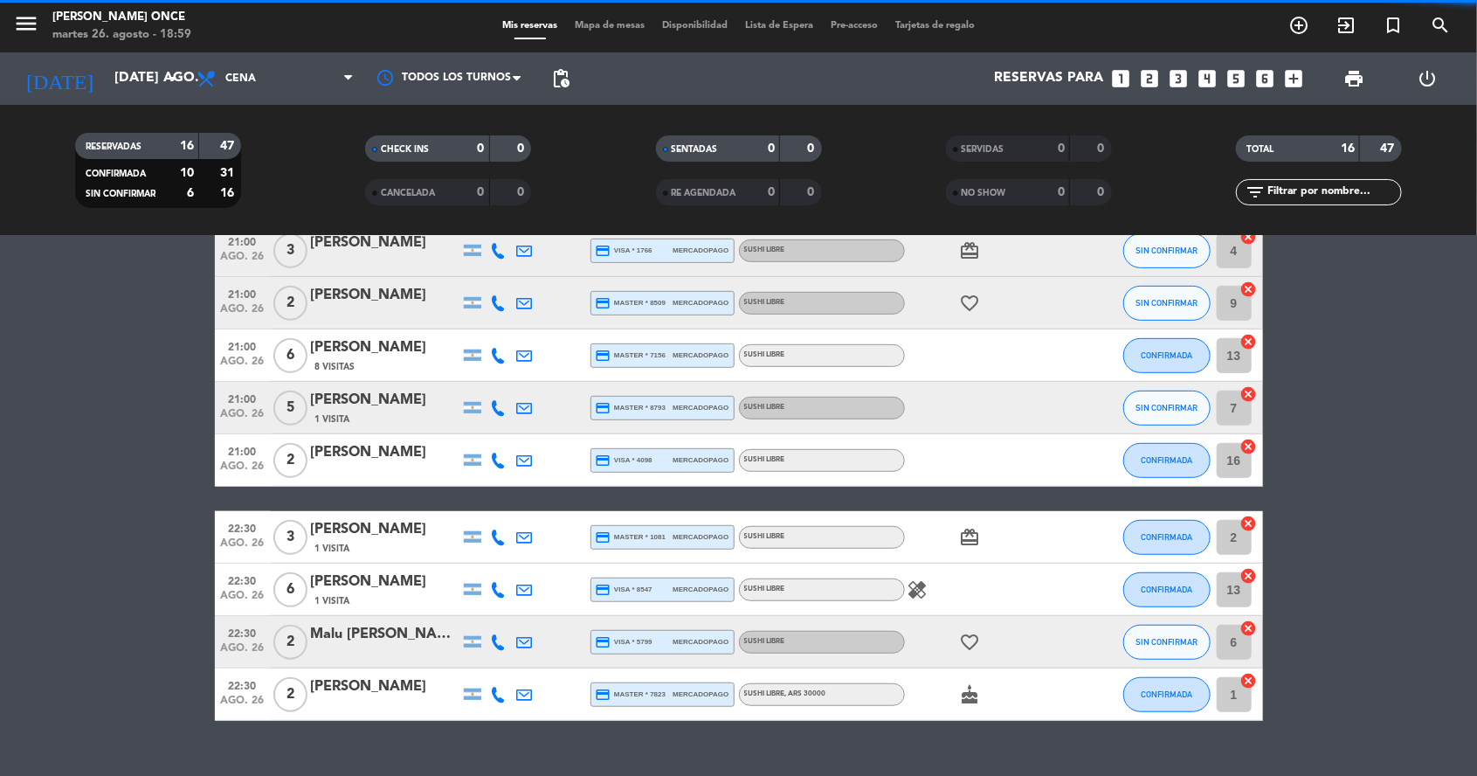
scroll to position [431, 0]
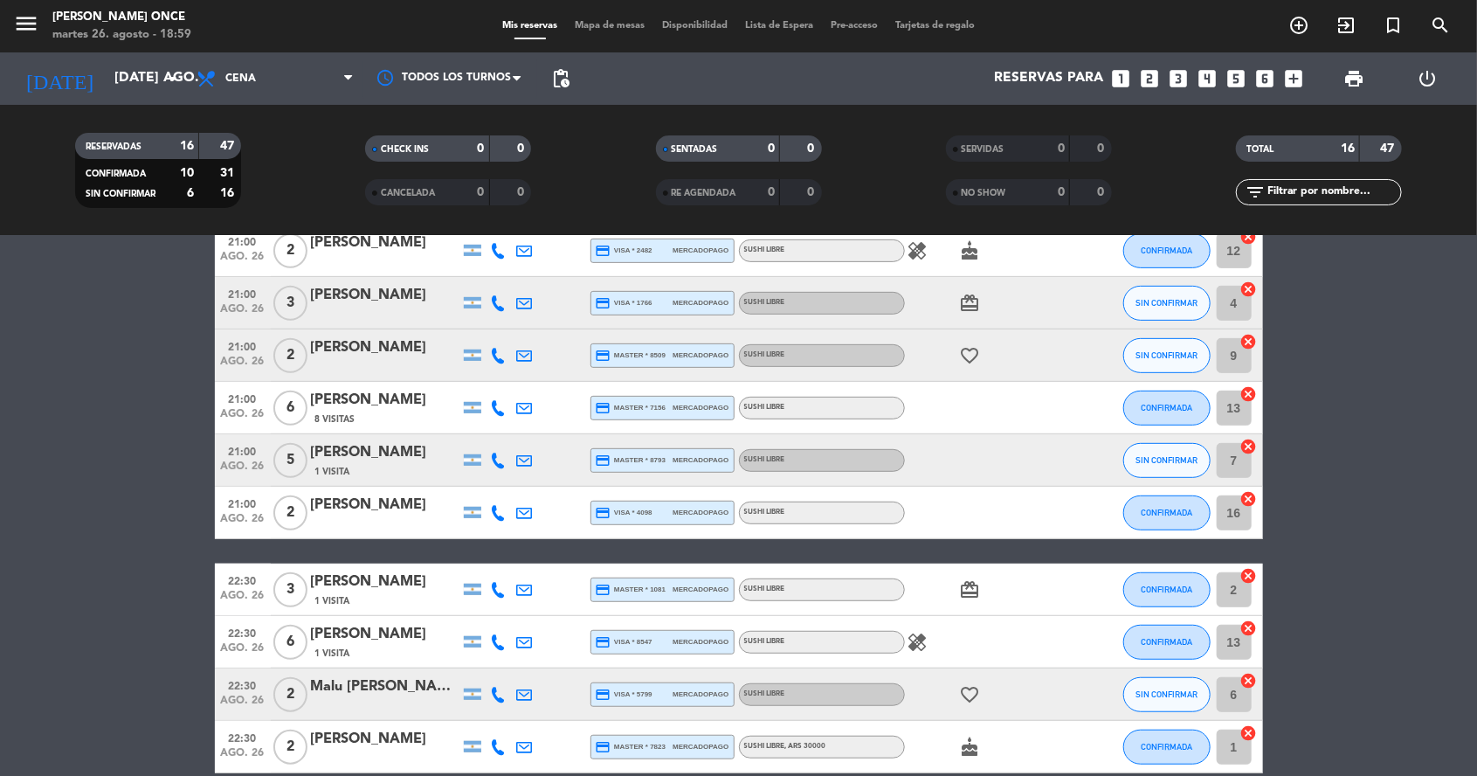
click at [1154, 75] on icon "looks_two" at bounding box center [1149, 78] width 23 height 23
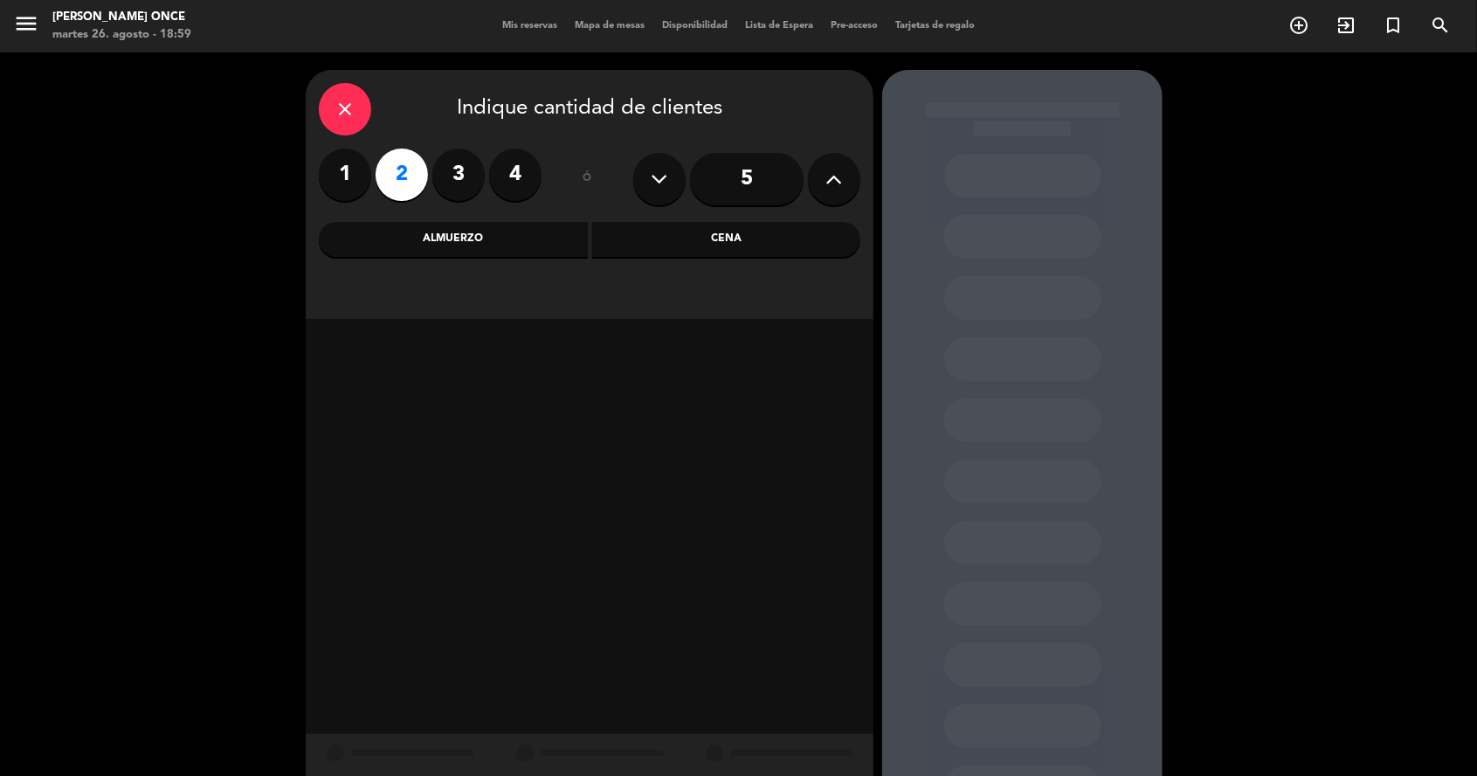
click at [728, 236] on div "Cena" at bounding box center [726, 239] width 269 height 35
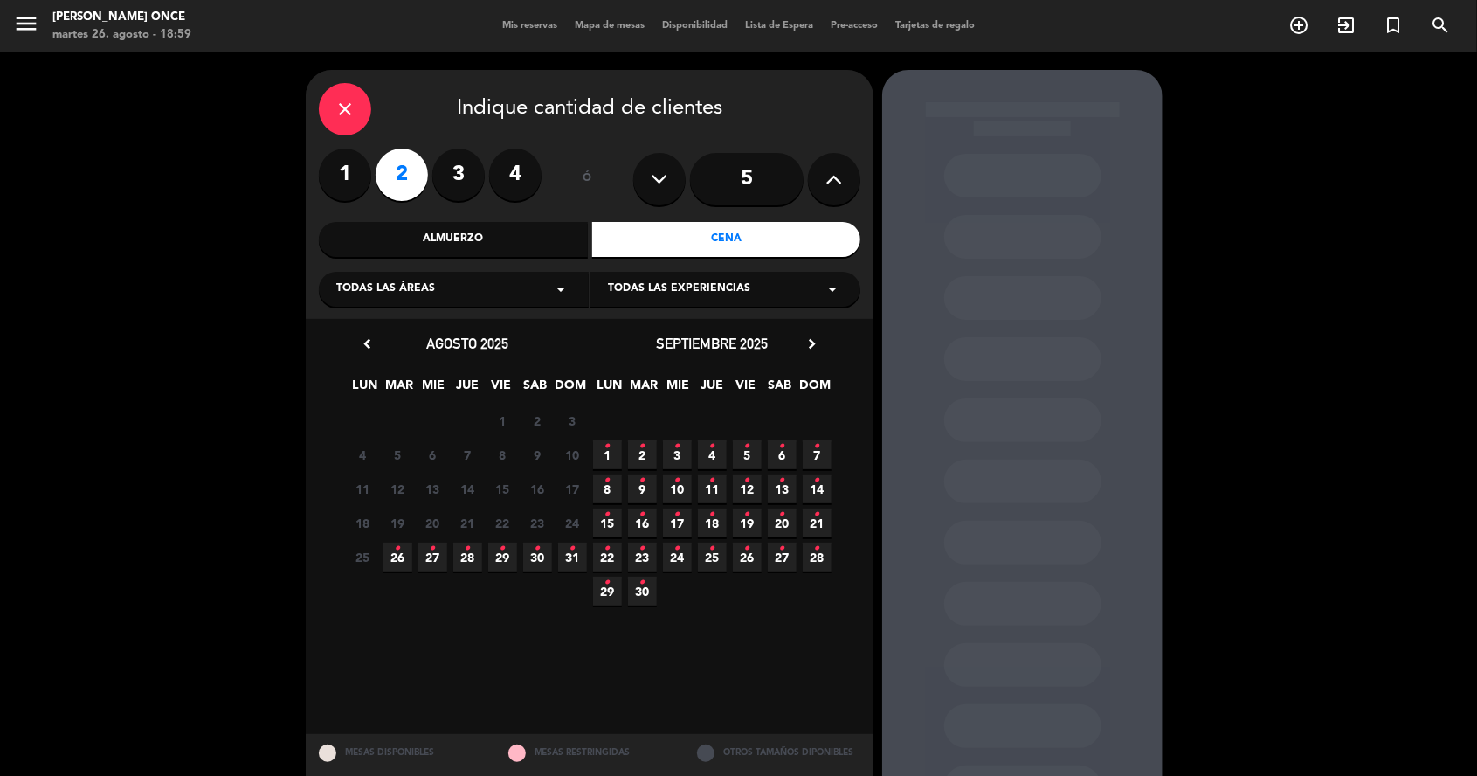
click at [397, 553] on icon "•" at bounding box center [398, 549] width 6 height 28
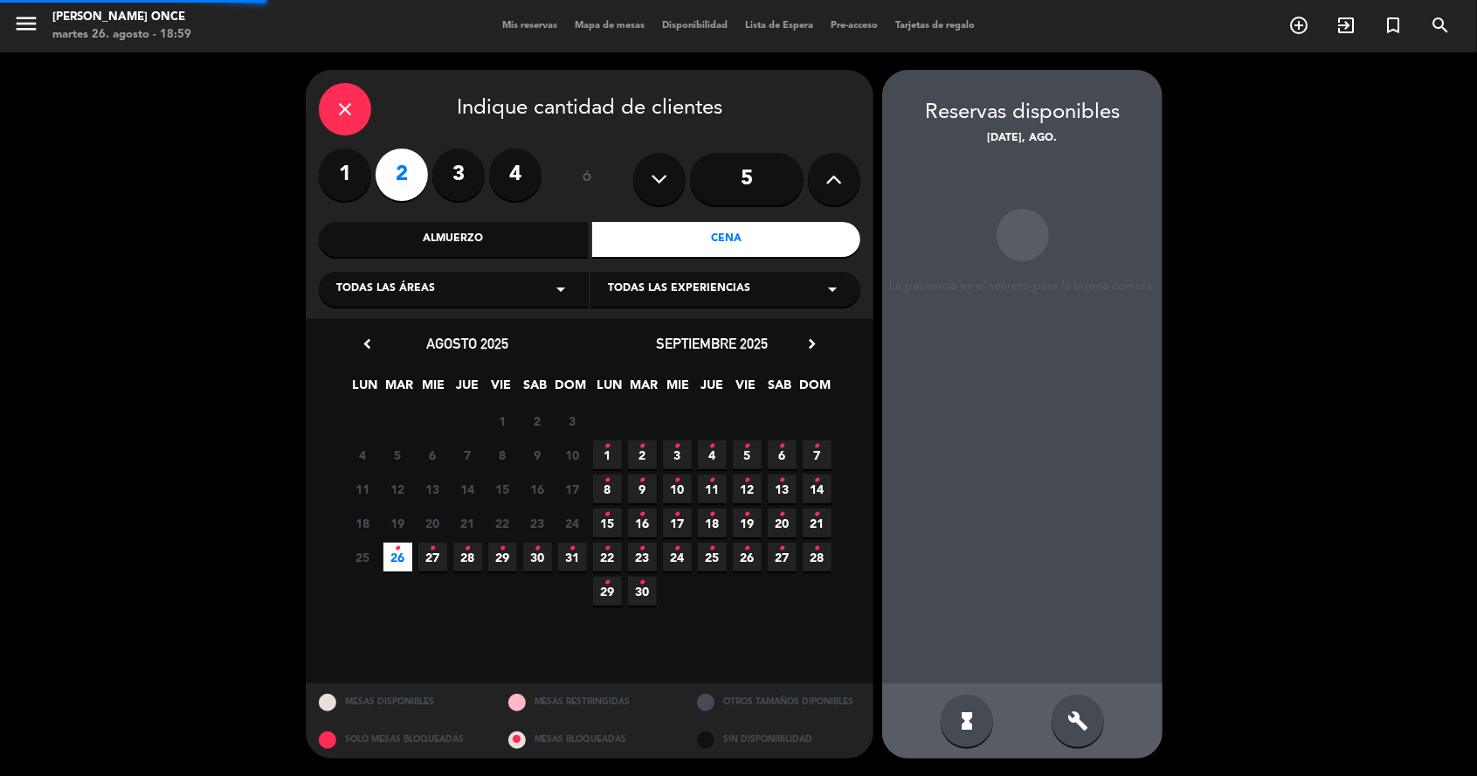
scroll to position [70, 0]
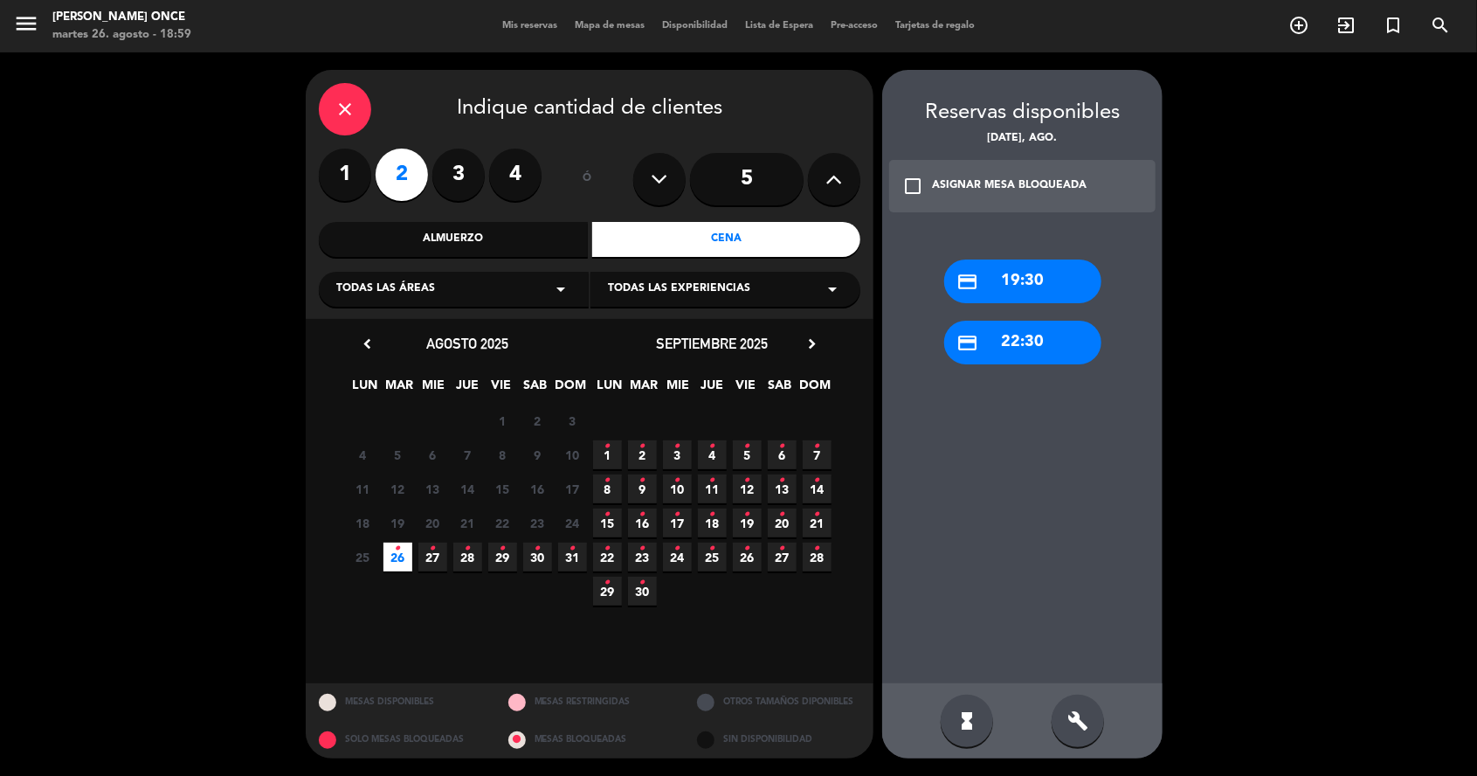
click at [1020, 177] on div "ASIGNAR MESA BLOQUEADA" at bounding box center [1009, 185] width 155 height 17
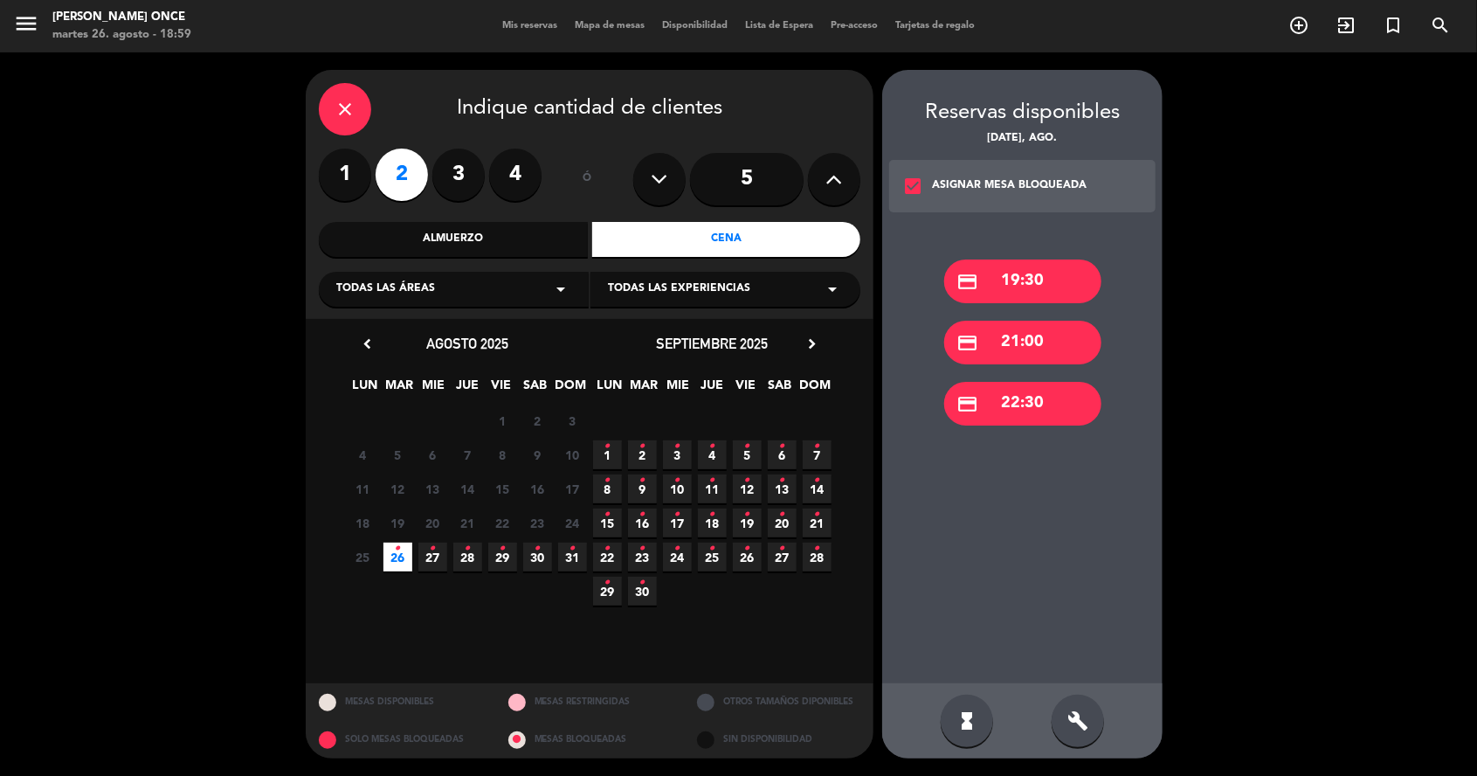
click at [1010, 321] on div "credit_card 21:00" at bounding box center [1022, 343] width 157 height 44
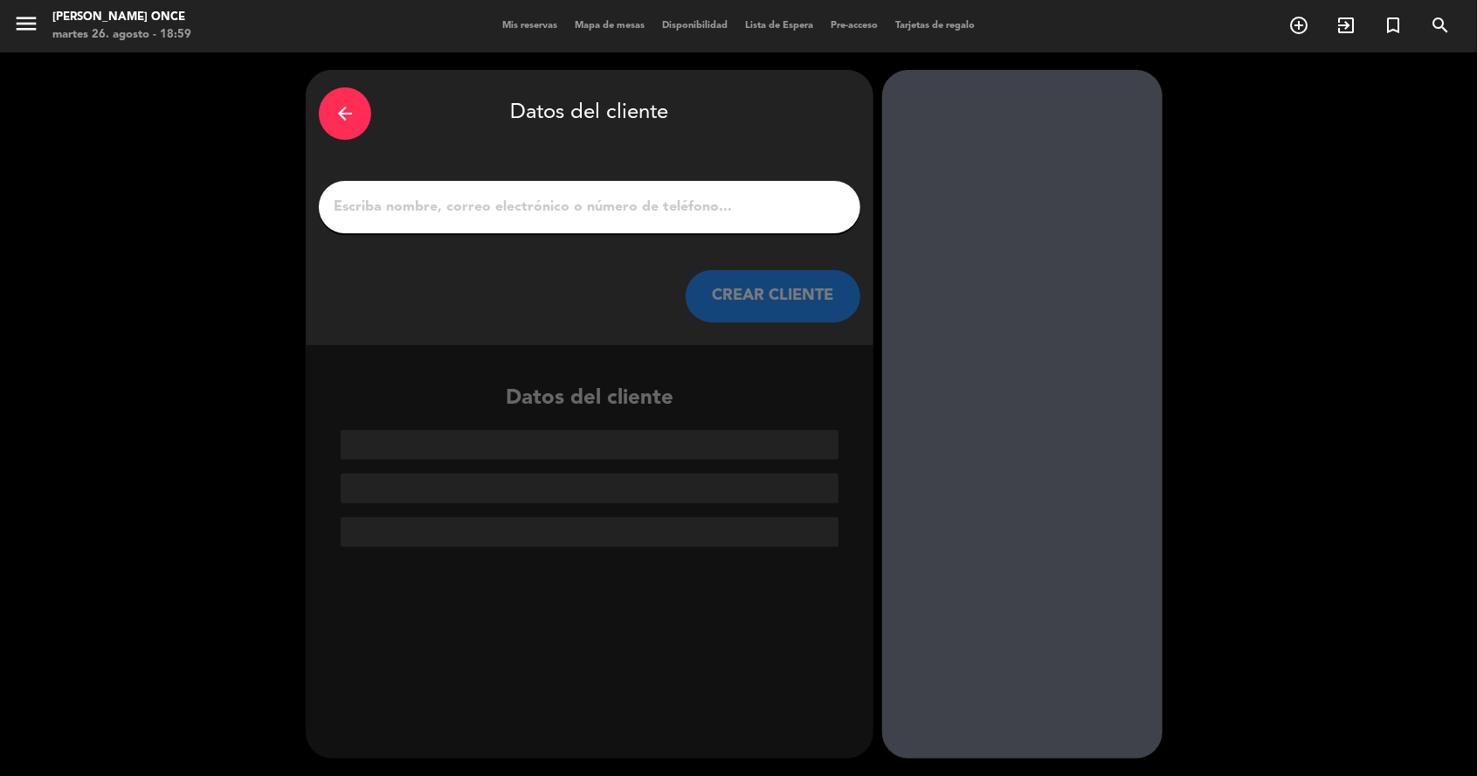
click at [707, 195] on input "1" at bounding box center [589, 207] width 515 height 24
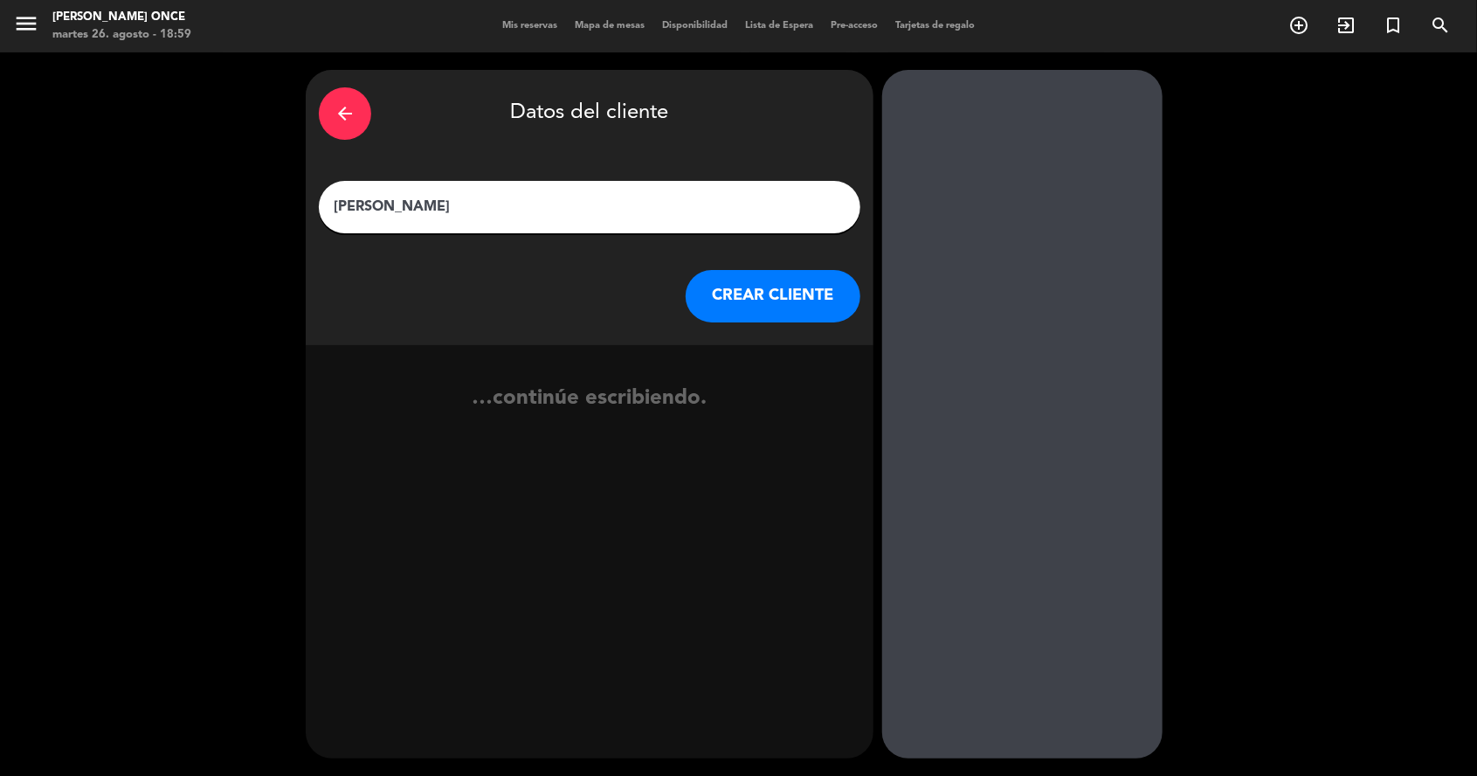
type input "[PERSON_NAME]"
click at [774, 270] on button "CREAR CLIENTE" at bounding box center [773, 296] width 175 height 52
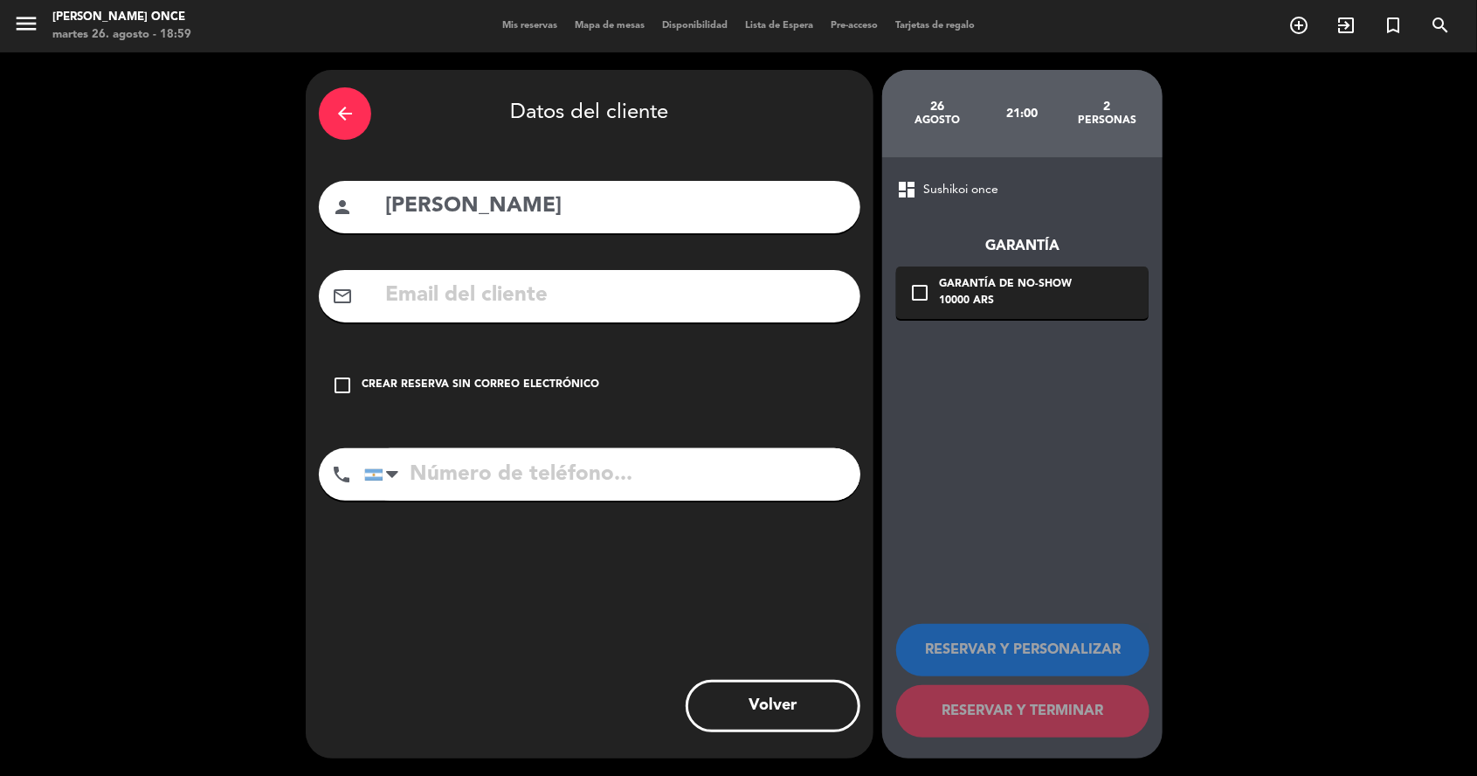
click at [554, 376] on div "Crear reserva sin correo electrónico" at bounding box center [481, 384] width 238 height 17
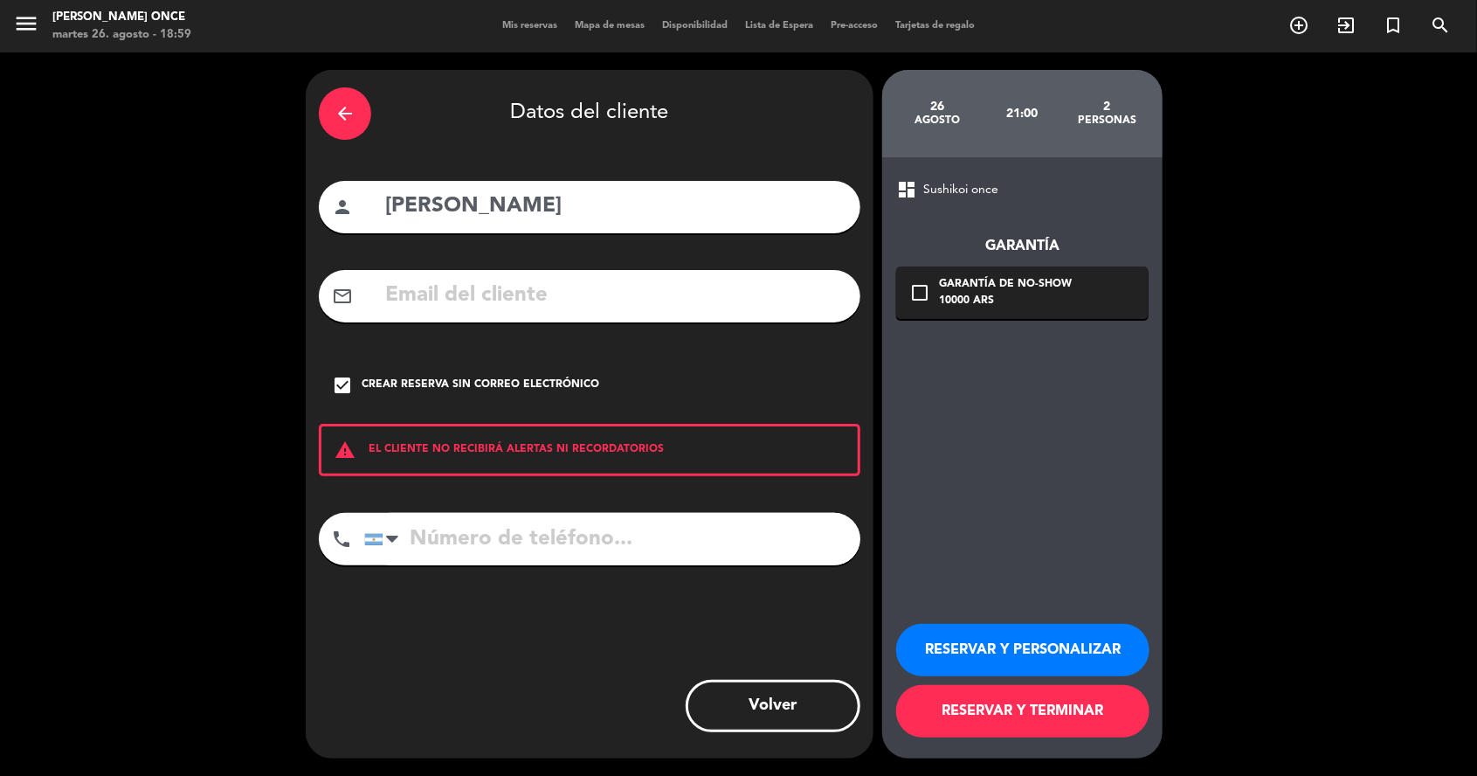
click at [1004, 728] on button "RESERVAR Y TERMINAR" at bounding box center [1022, 711] width 253 height 52
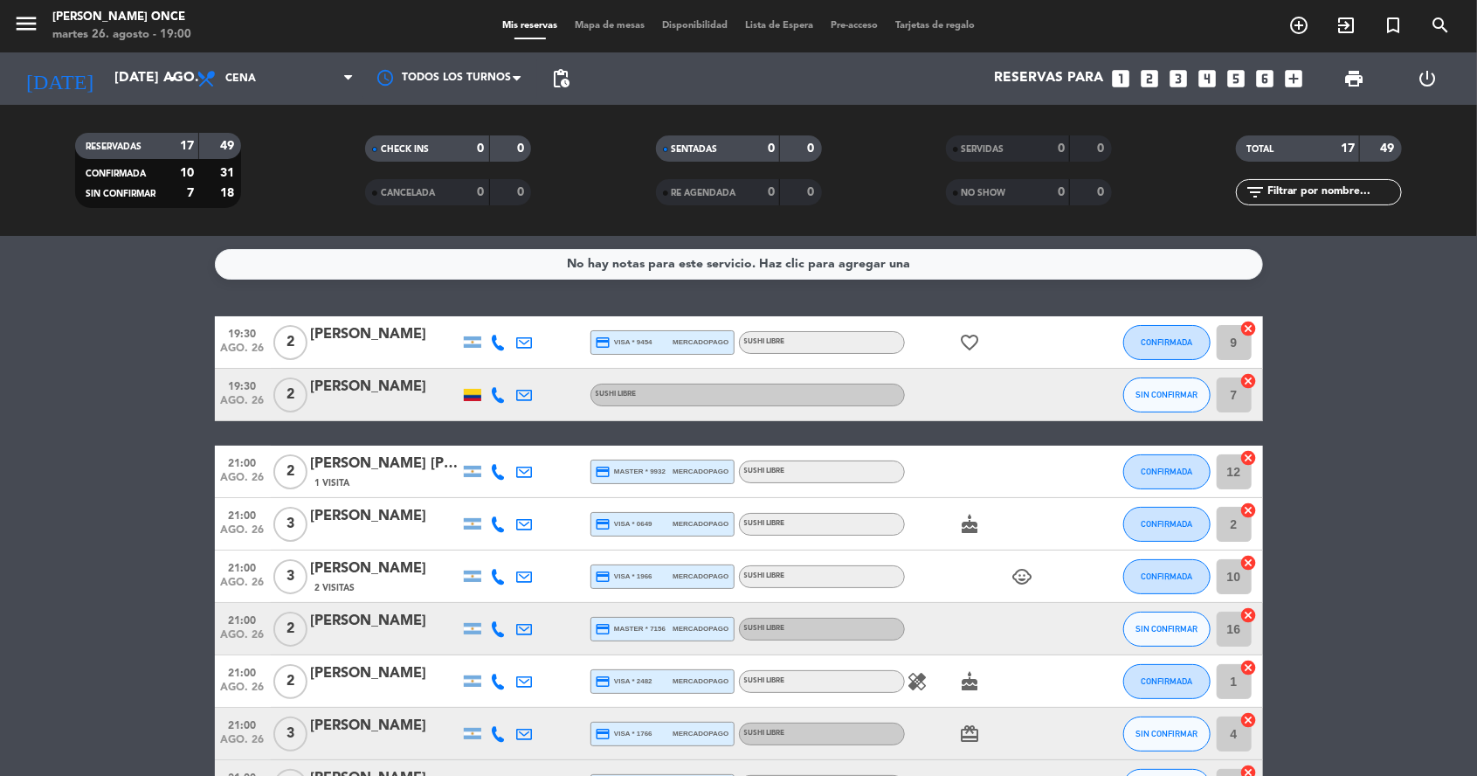
click at [29, 38] on button "menu" at bounding box center [26, 26] width 26 height 32
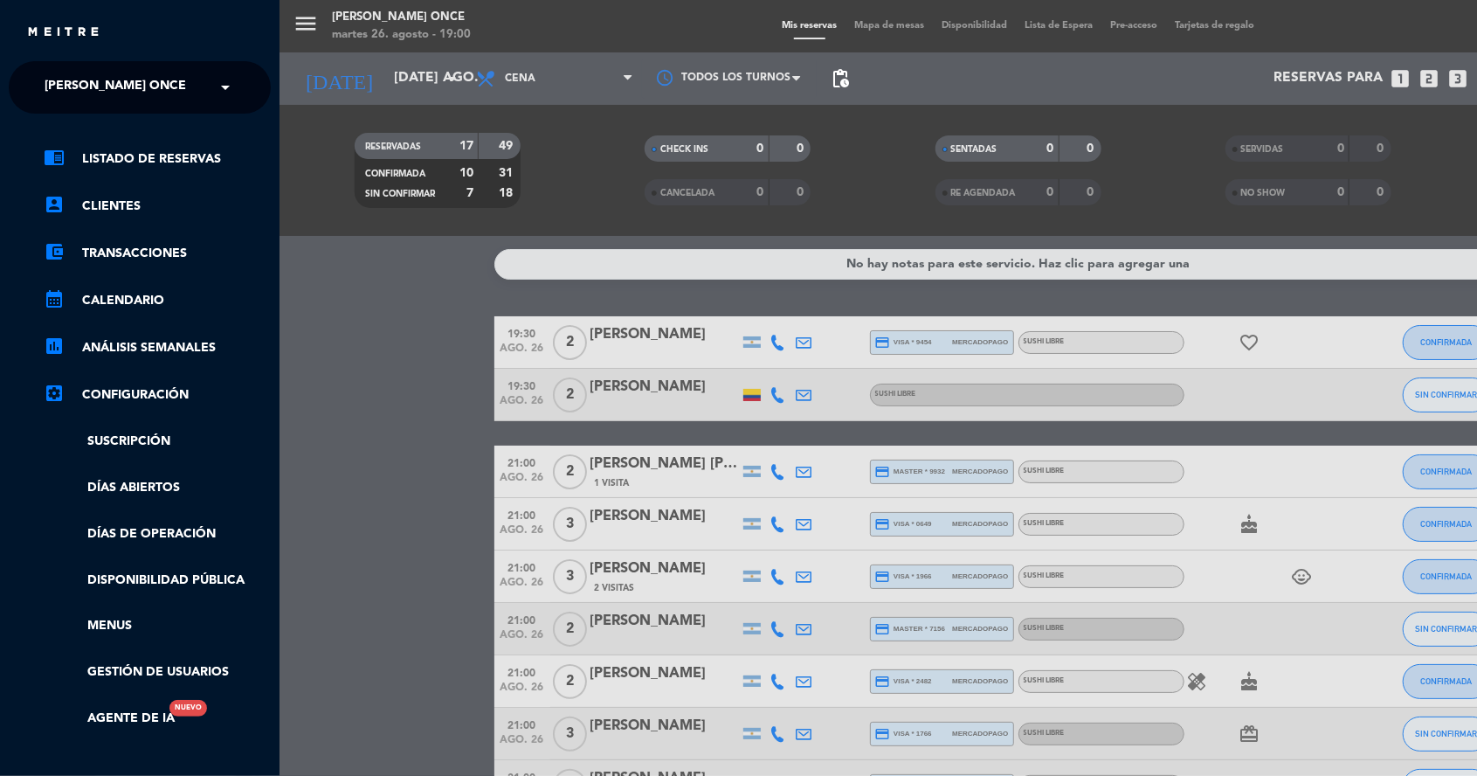
click at [117, 84] on span "[PERSON_NAME] Once" at bounding box center [115, 87] width 141 height 37
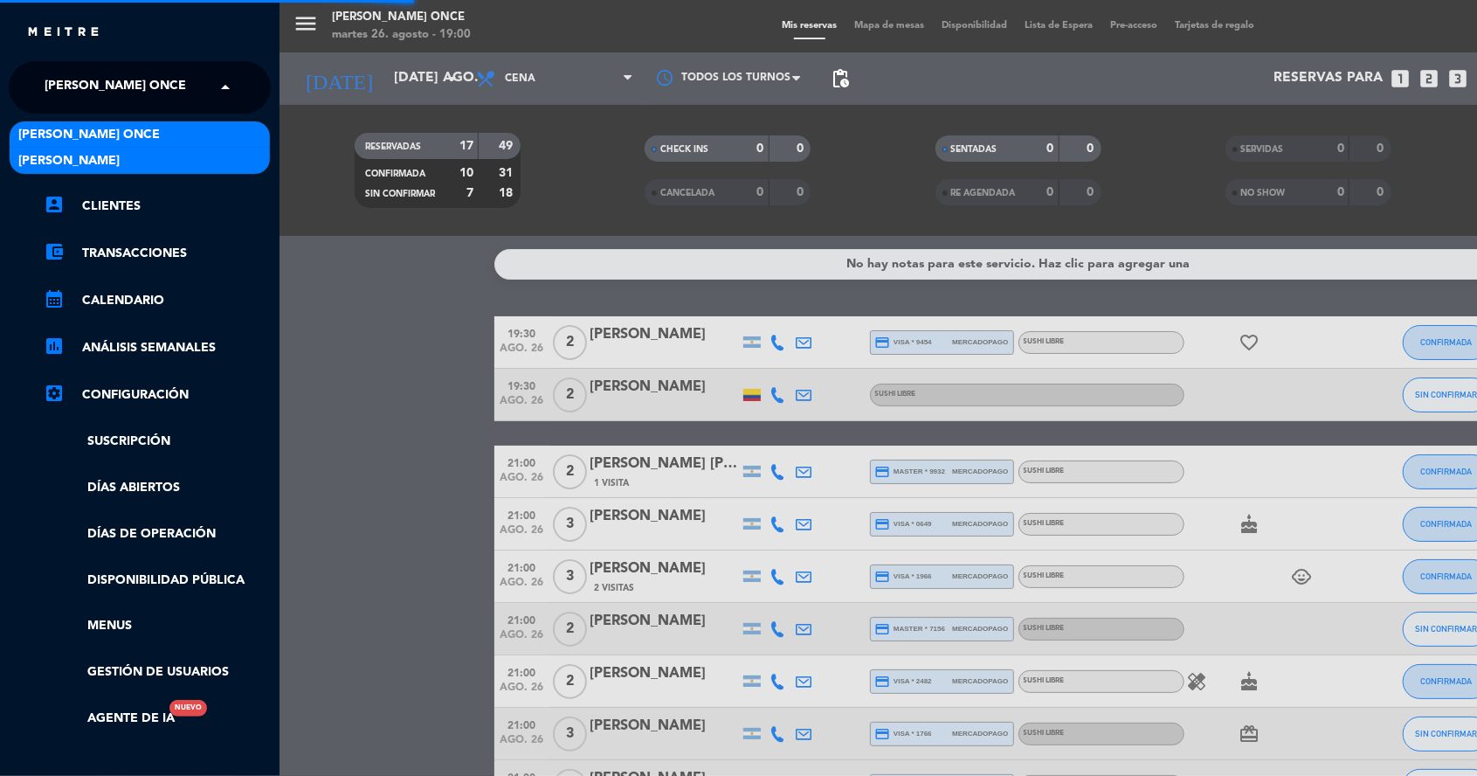
click at [151, 156] on div "[PERSON_NAME]" at bounding box center [140, 161] width 260 height 26
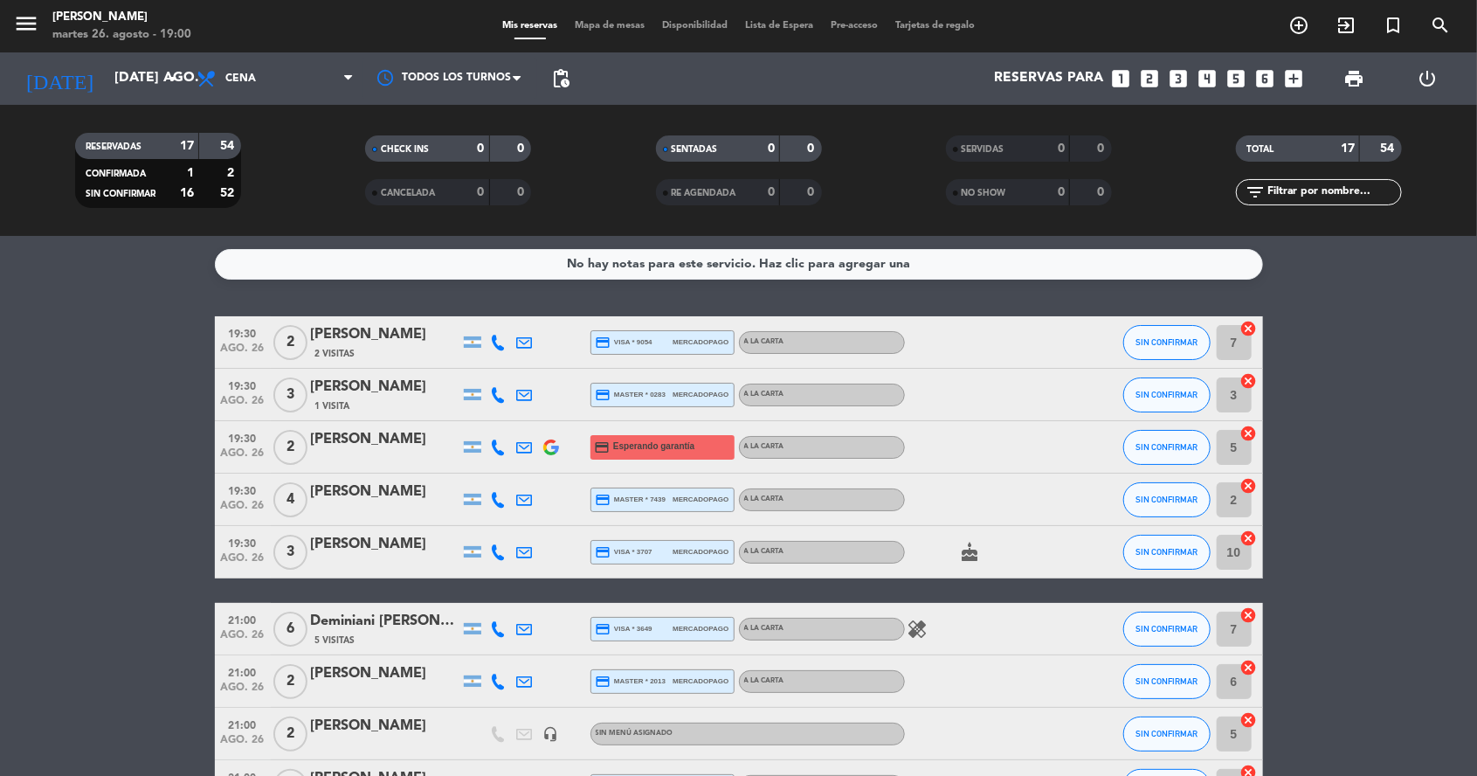
click at [1309, 29] on icon "search" at bounding box center [1298, 25] width 21 height 21
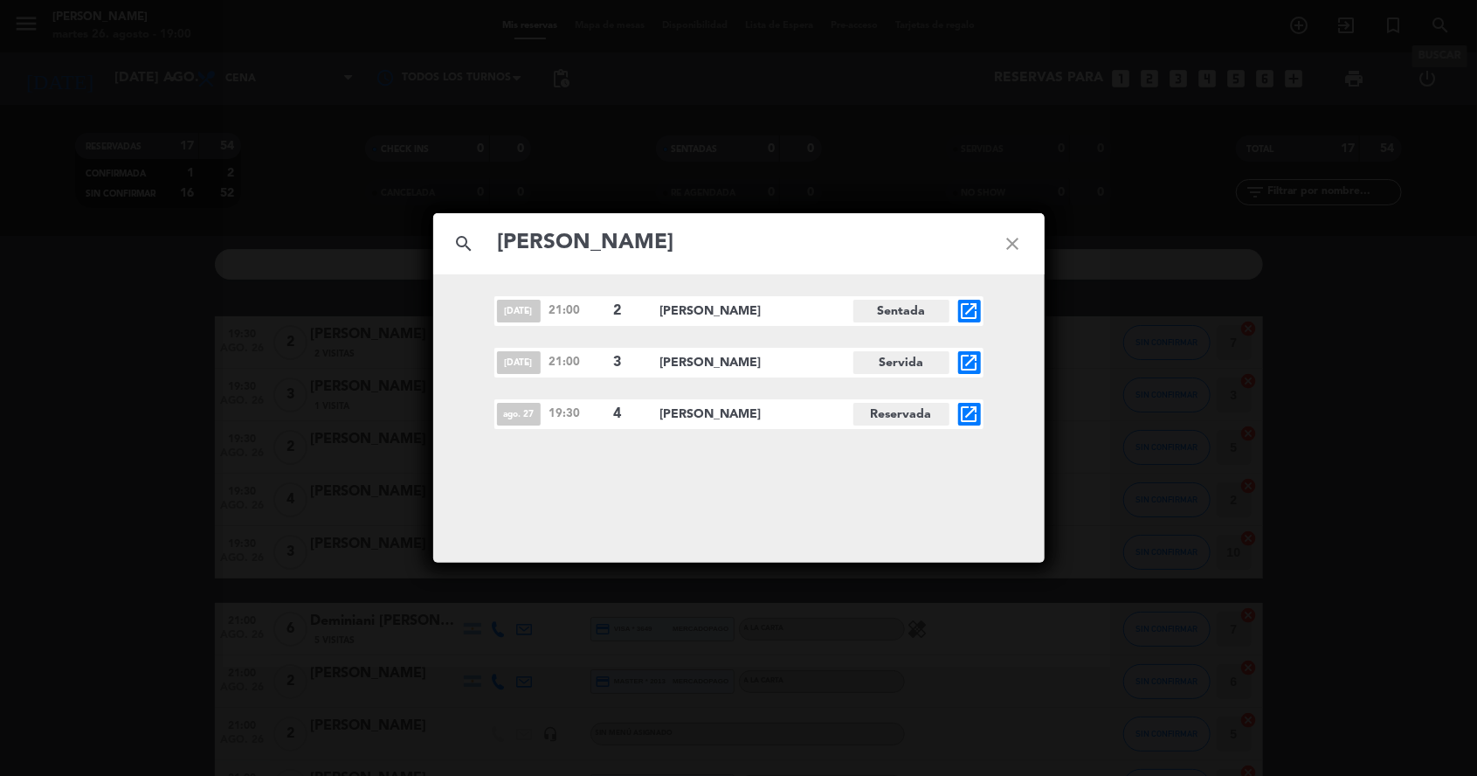
type input "[PERSON_NAME]"
click at [971, 414] on icon "open_in_new" at bounding box center [969, 414] width 21 height 21
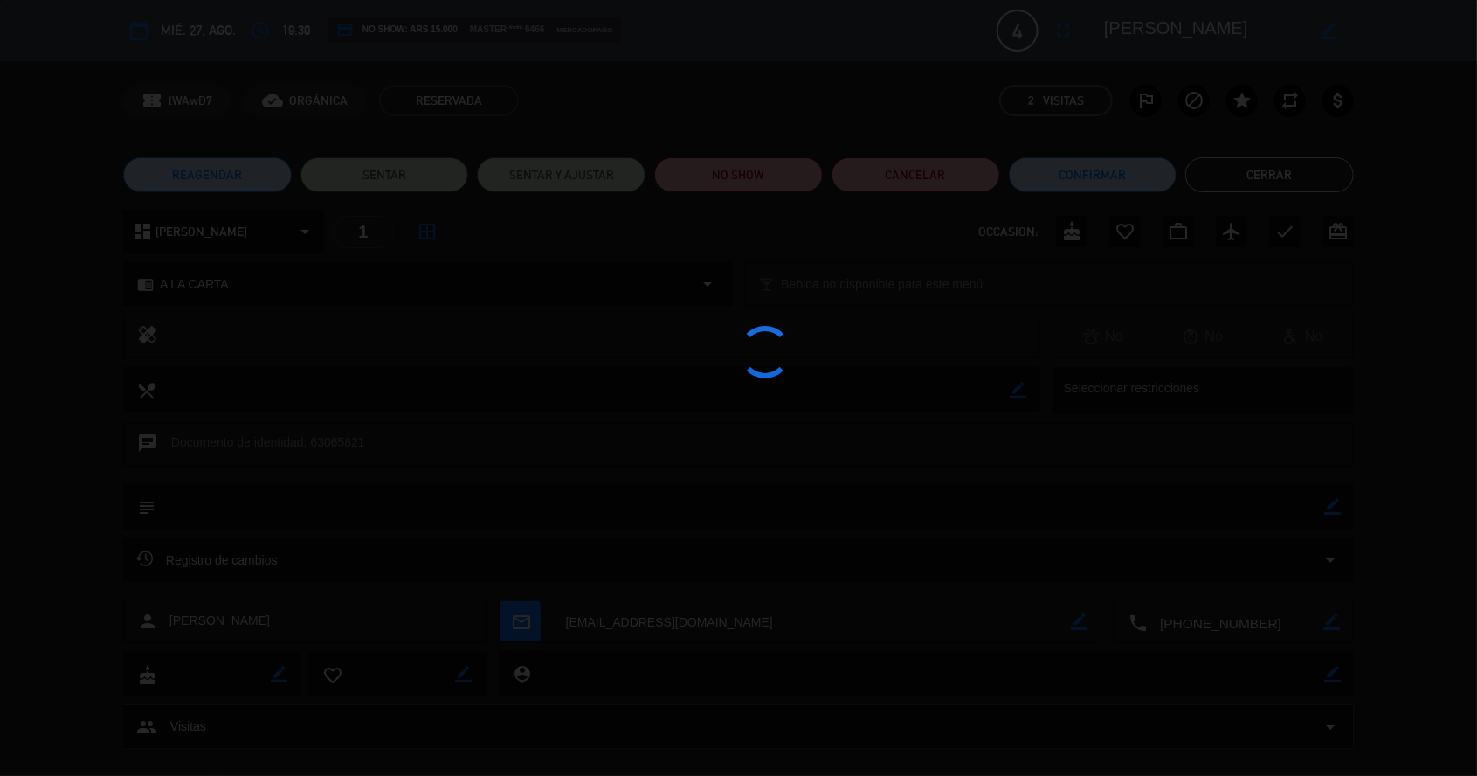
click at [1275, 190] on div at bounding box center [738, 388] width 1477 height 776
click at [1262, 190] on div at bounding box center [738, 388] width 1477 height 776
click at [1265, 189] on button "Cerrar" at bounding box center [1269, 174] width 169 height 35
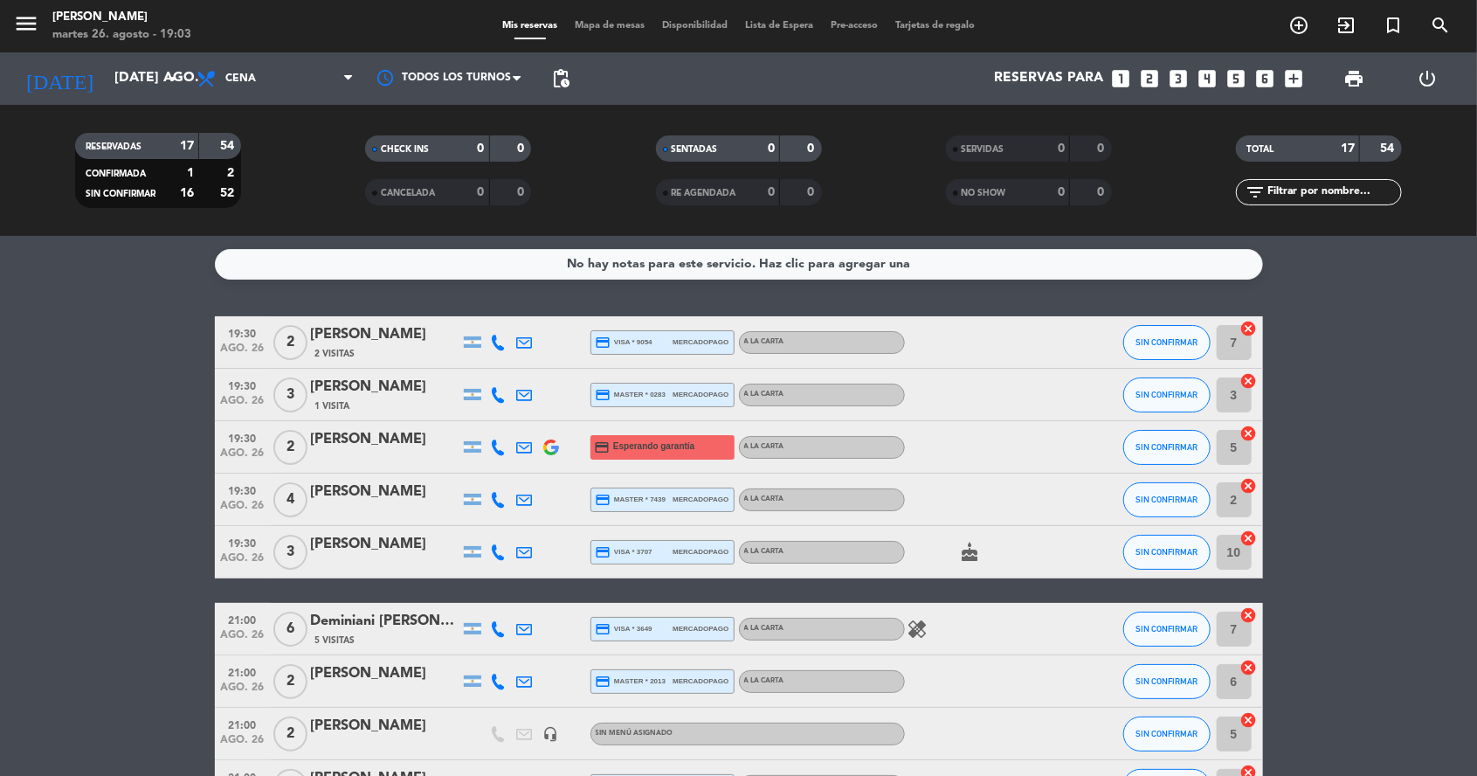
click at [322, 307] on div "No hay notas para este servicio. Haz clic para agregar una 19:30 ago. 26 2 [PER…" at bounding box center [738, 506] width 1477 height 540
